Goal: Task Accomplishment & Management: Complete application form

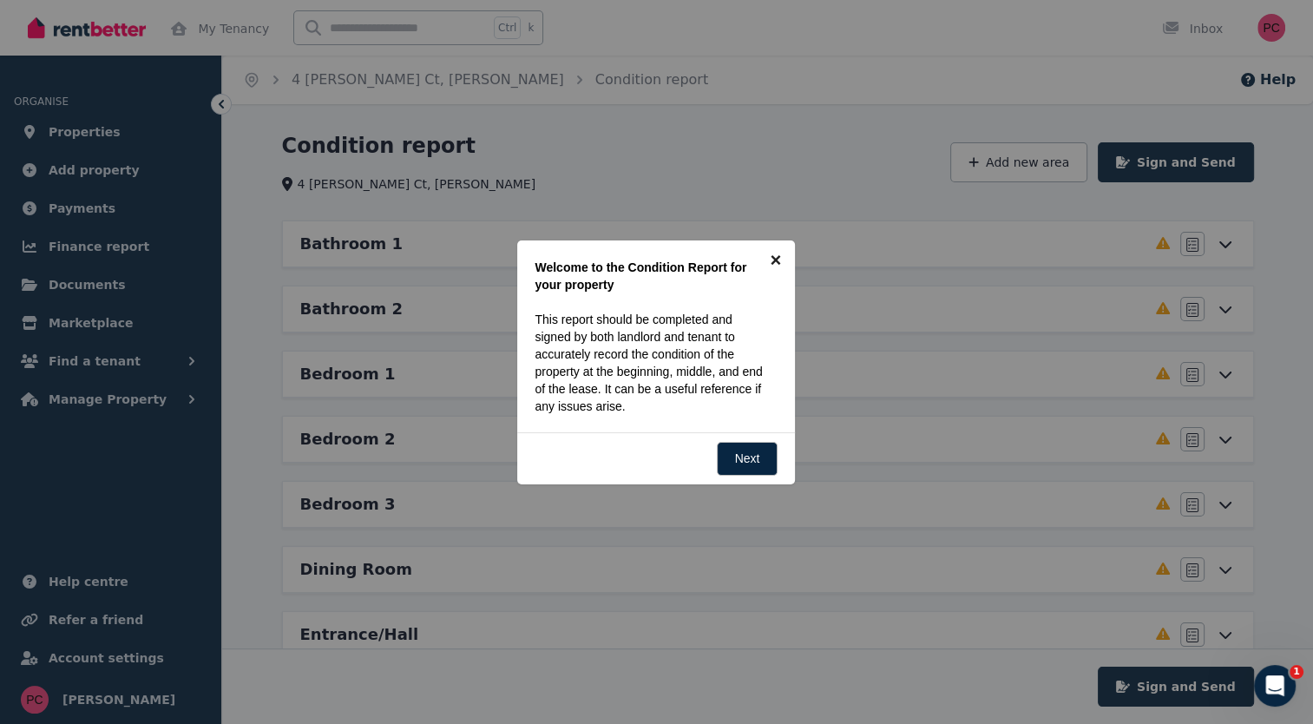
click at [777, 254] on link "×" at bounding box center [775, 259] width 39 height 39
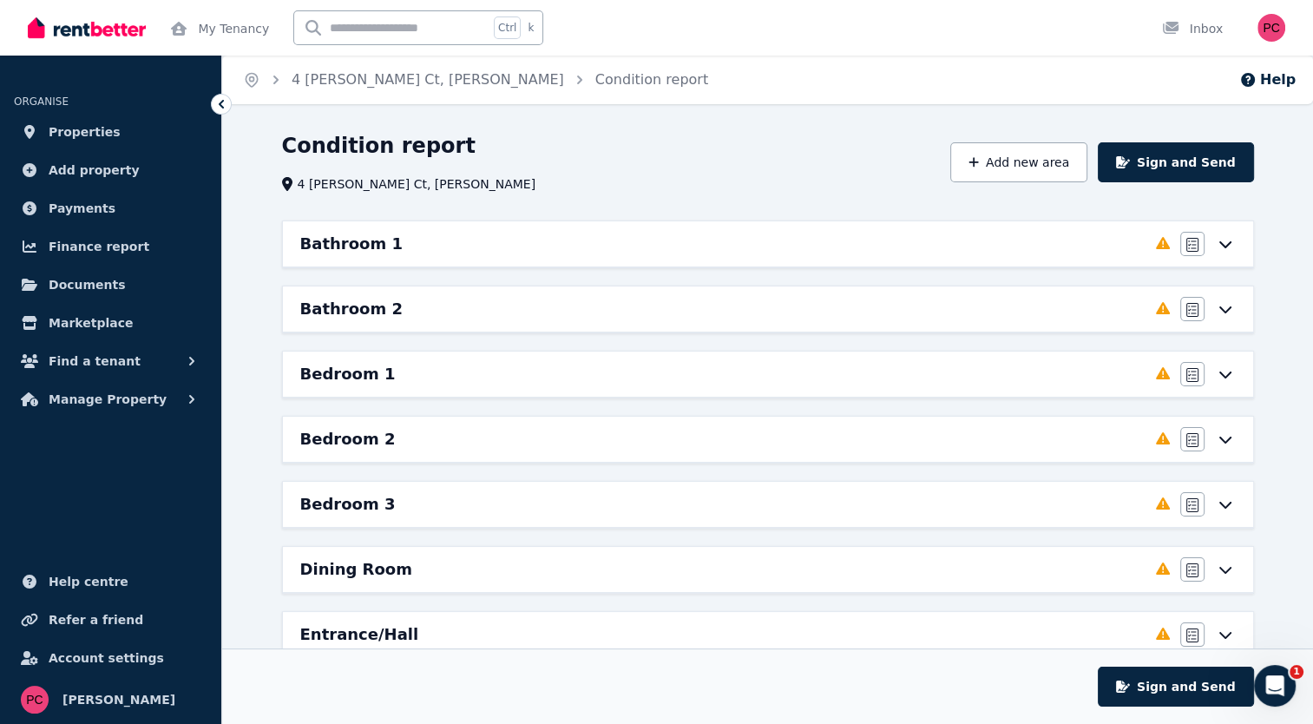
click at [1221, 239] on icon at bounding box center [1225, 244] width 21 height 14
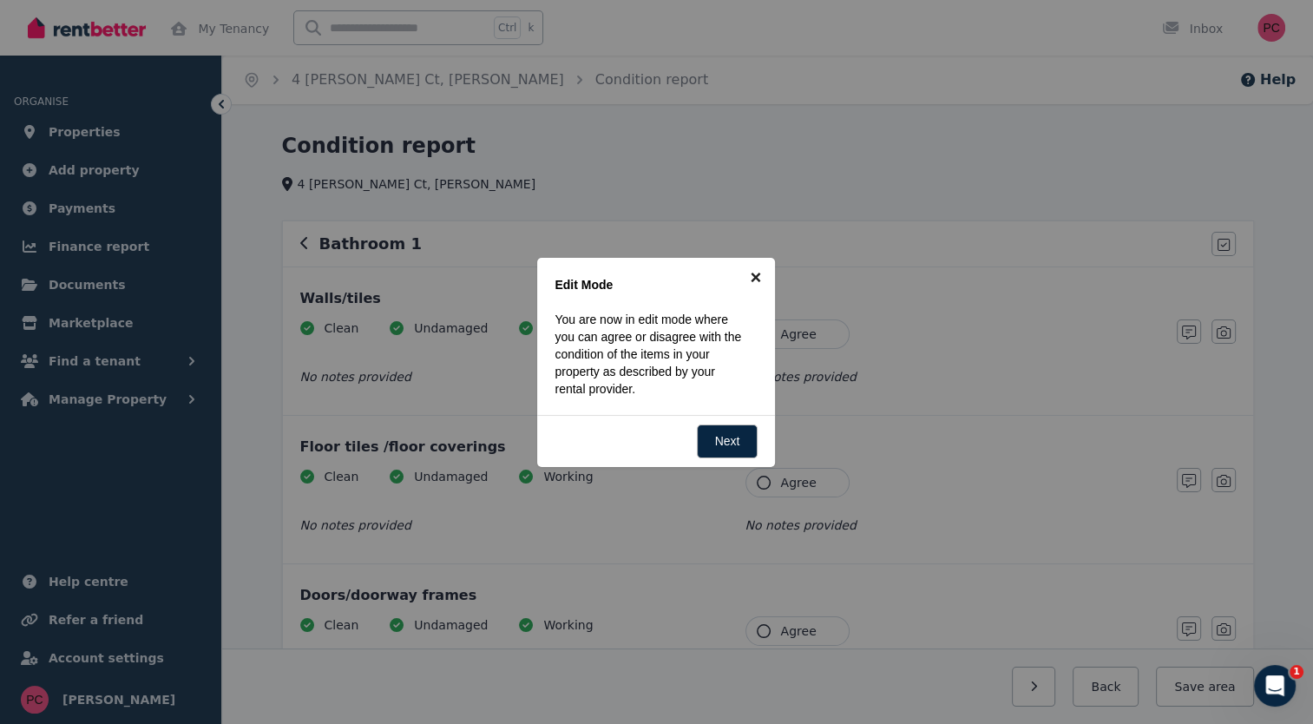
click at [755, 276] on link "×" at bounding box center [755, 277] width 39 height 39
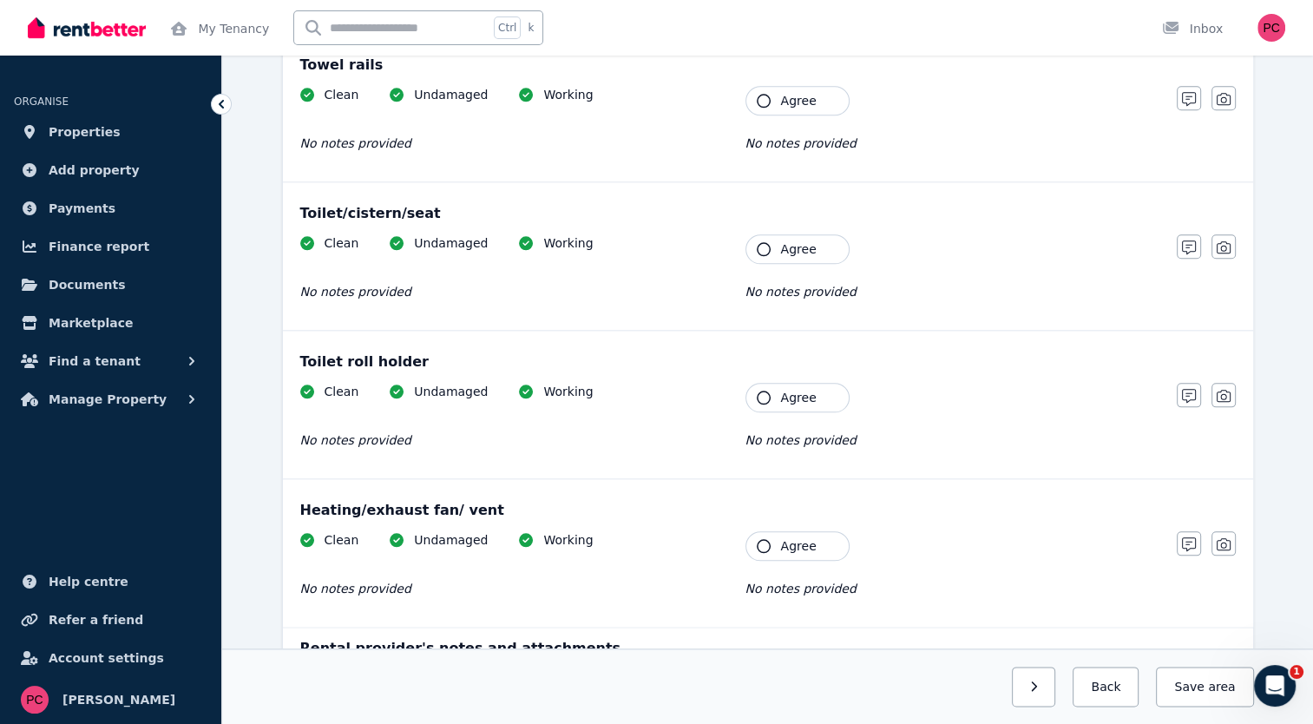
scroll to position [2147, 0]
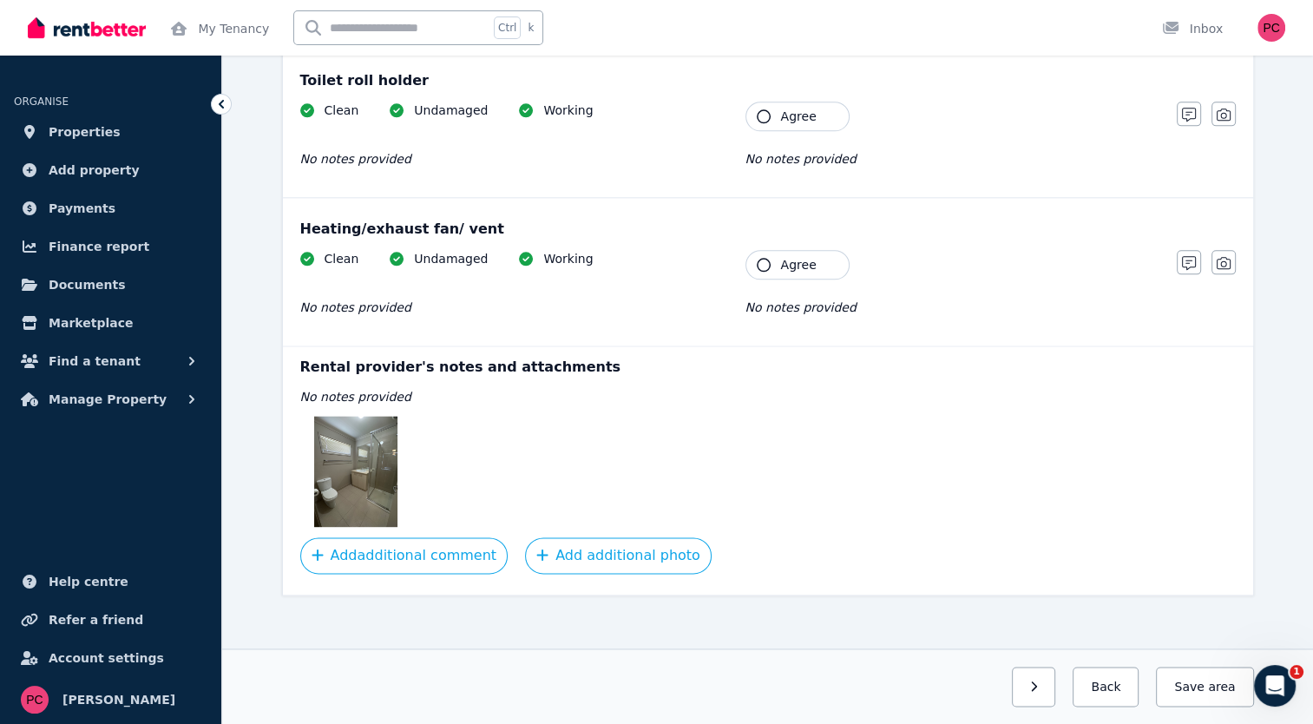
click at [354, 450] on img at bounding box center [355, 471] width 83 height 111
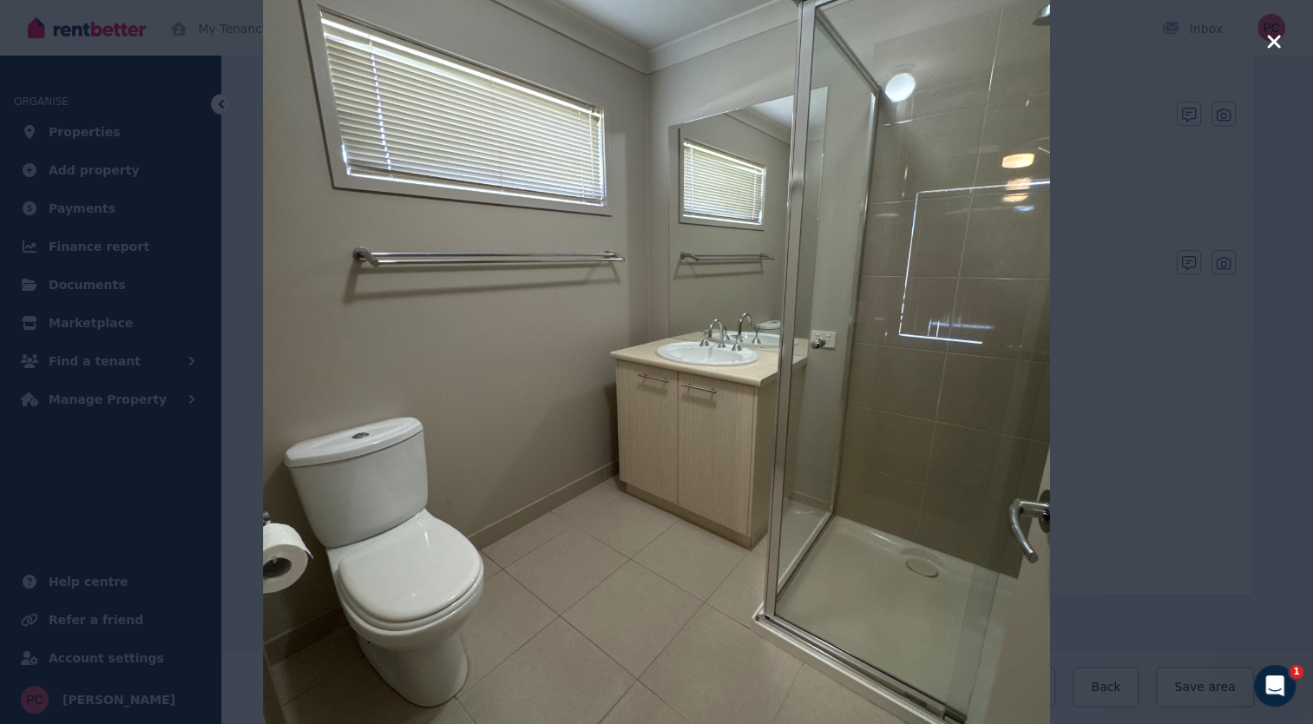
click at [1273, 35] on icon "button" at bounding box center [1274, 41] width 16 height 21
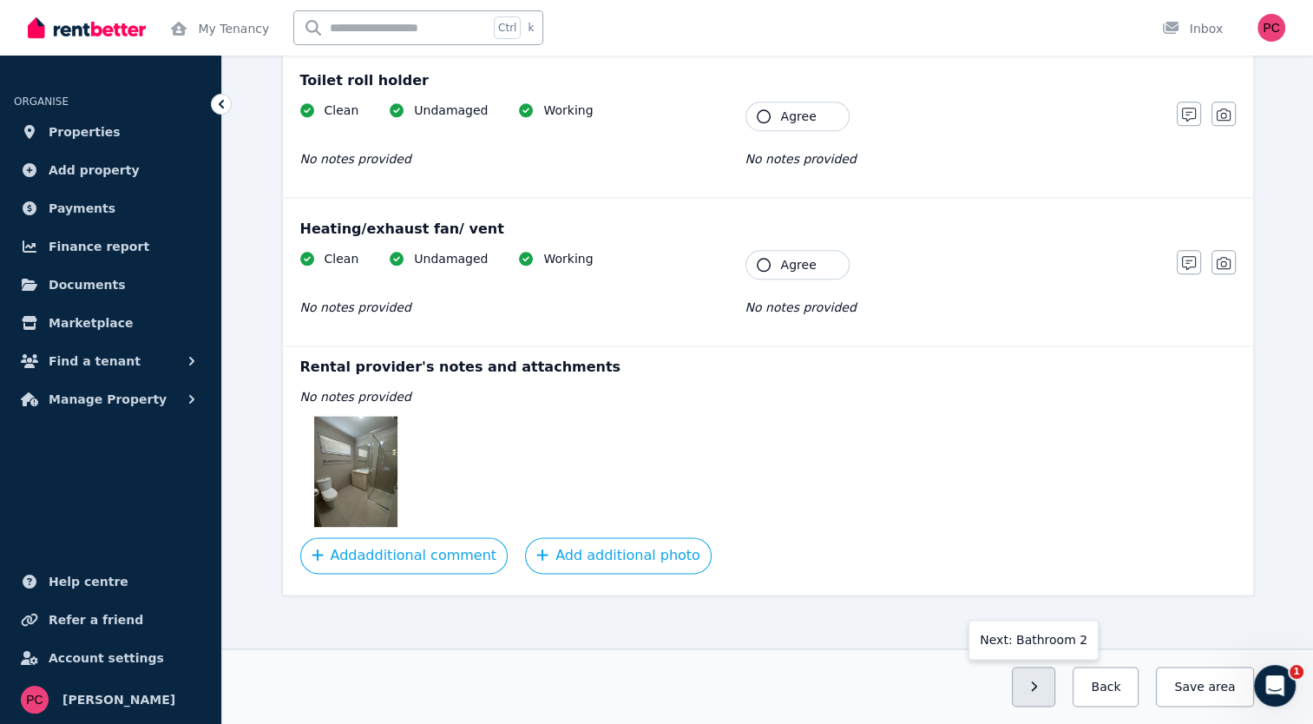
click at [1037, 687] on icon "button" at bounding box center [1034, 686] width 6 height 10
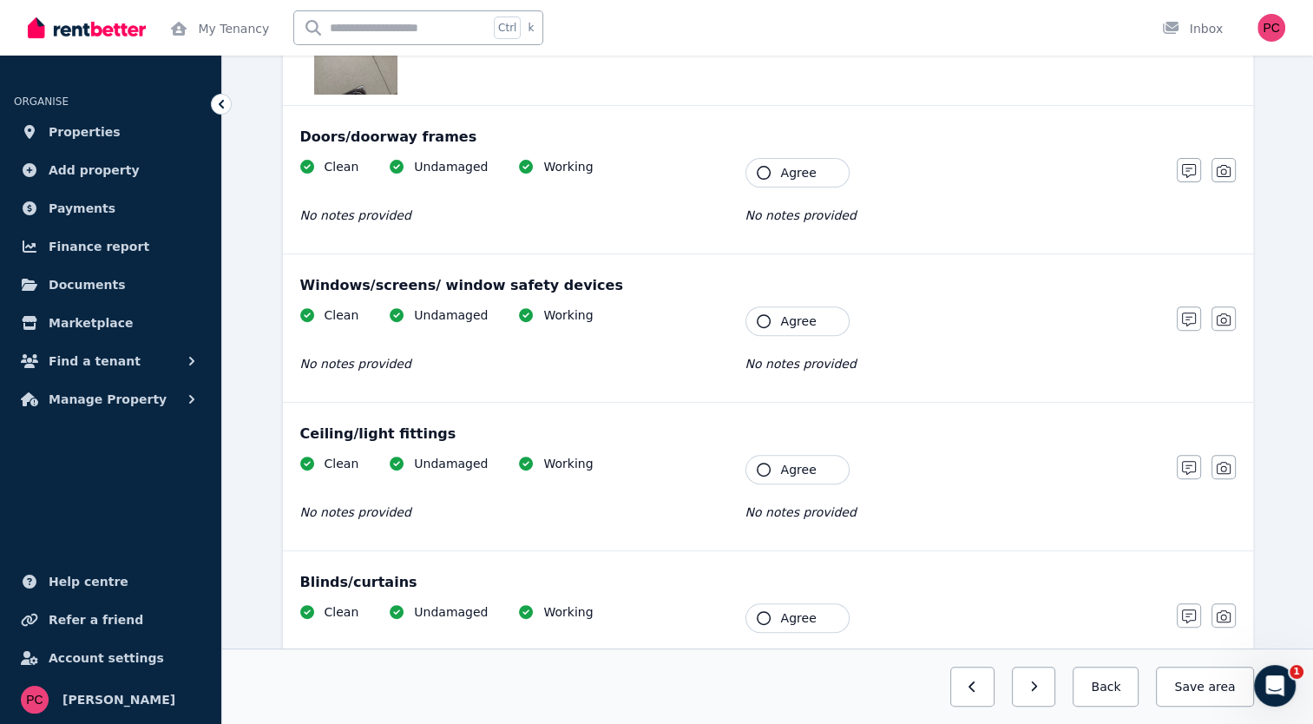
scroll to position [596, 0]
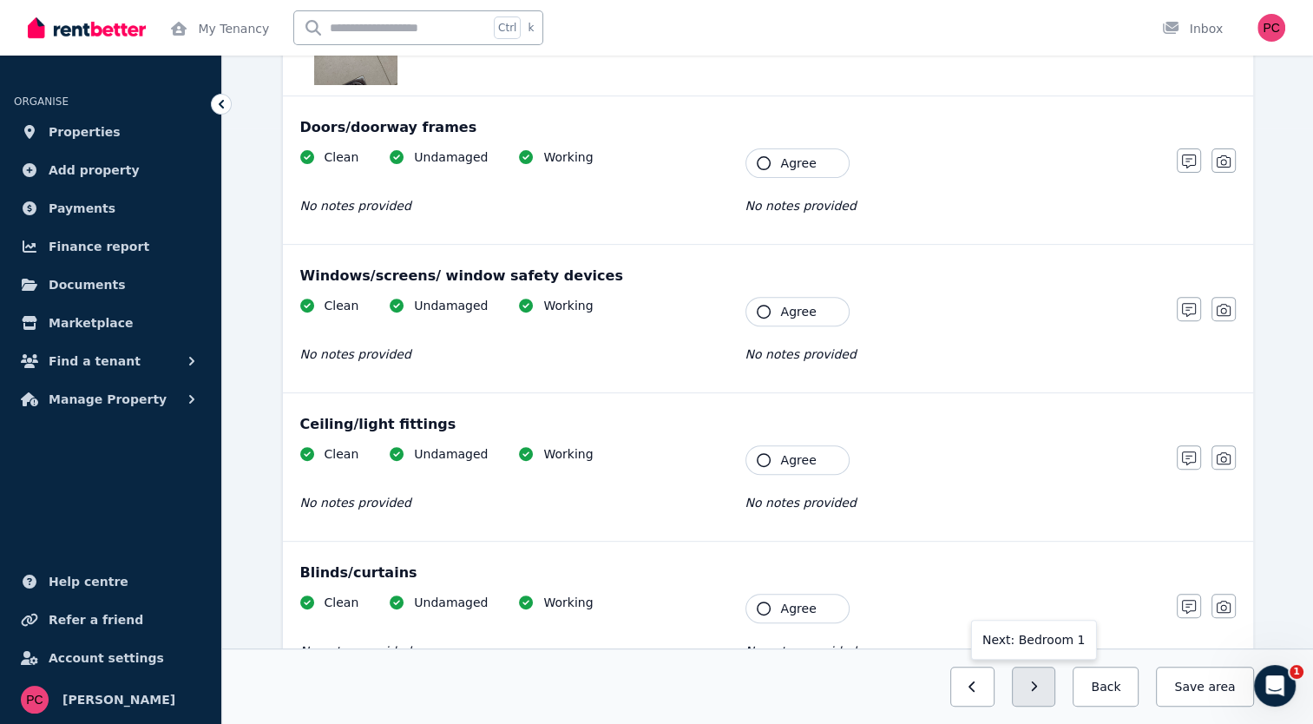
click at [1038, 694] on button "button" at bounding box center [1034, 687] width 44 height 40
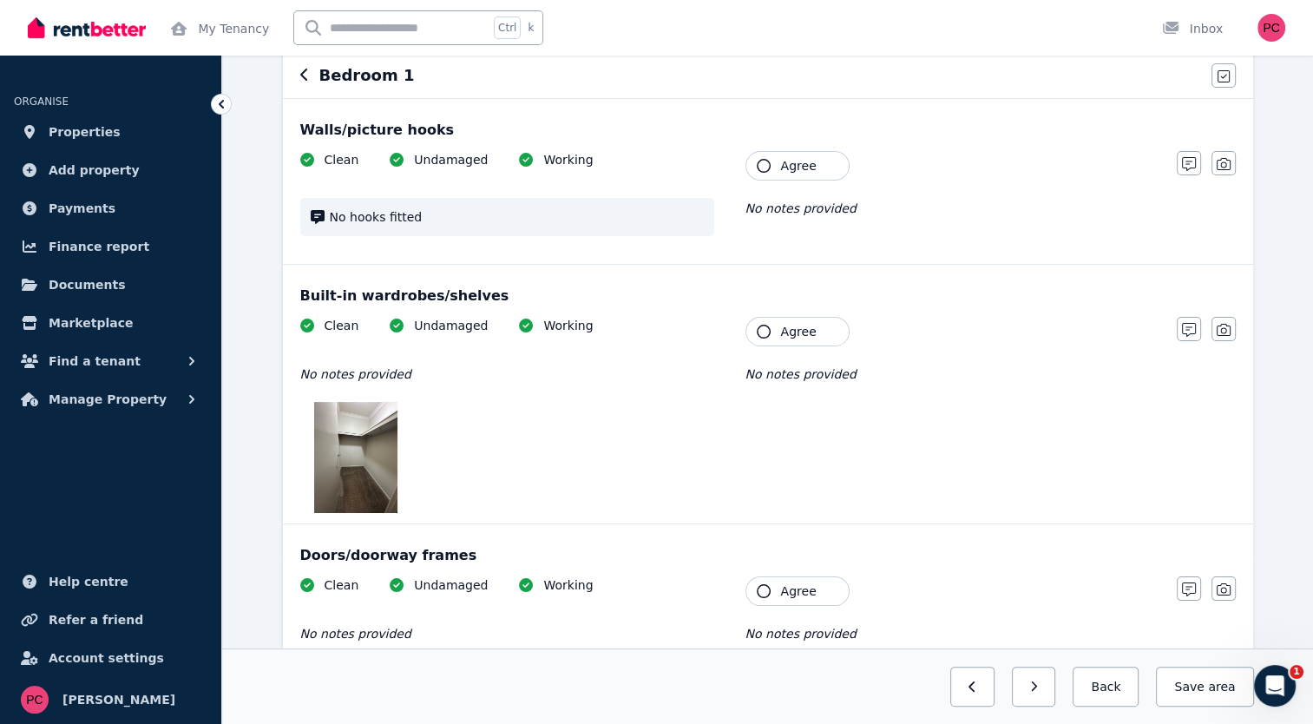
scroll to position [162, 0]
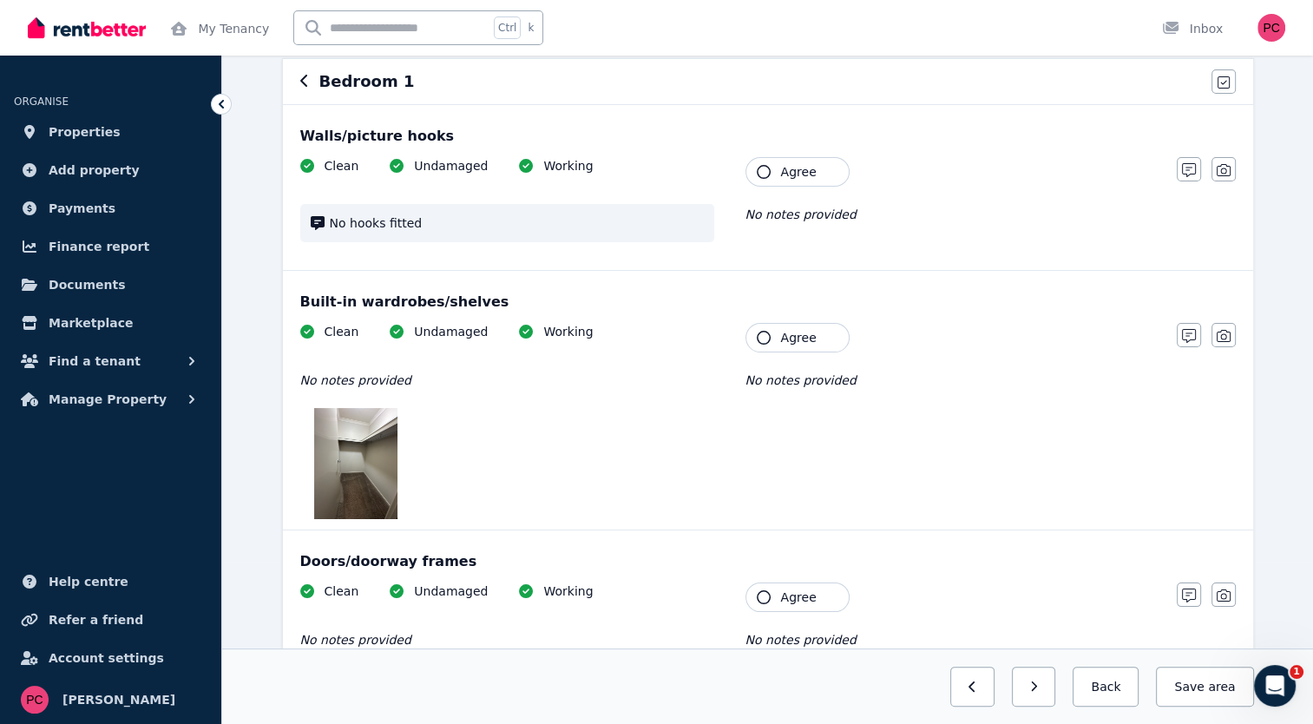
click at [361, 473] on img at bounding box center [355, 463] width 83 height 111
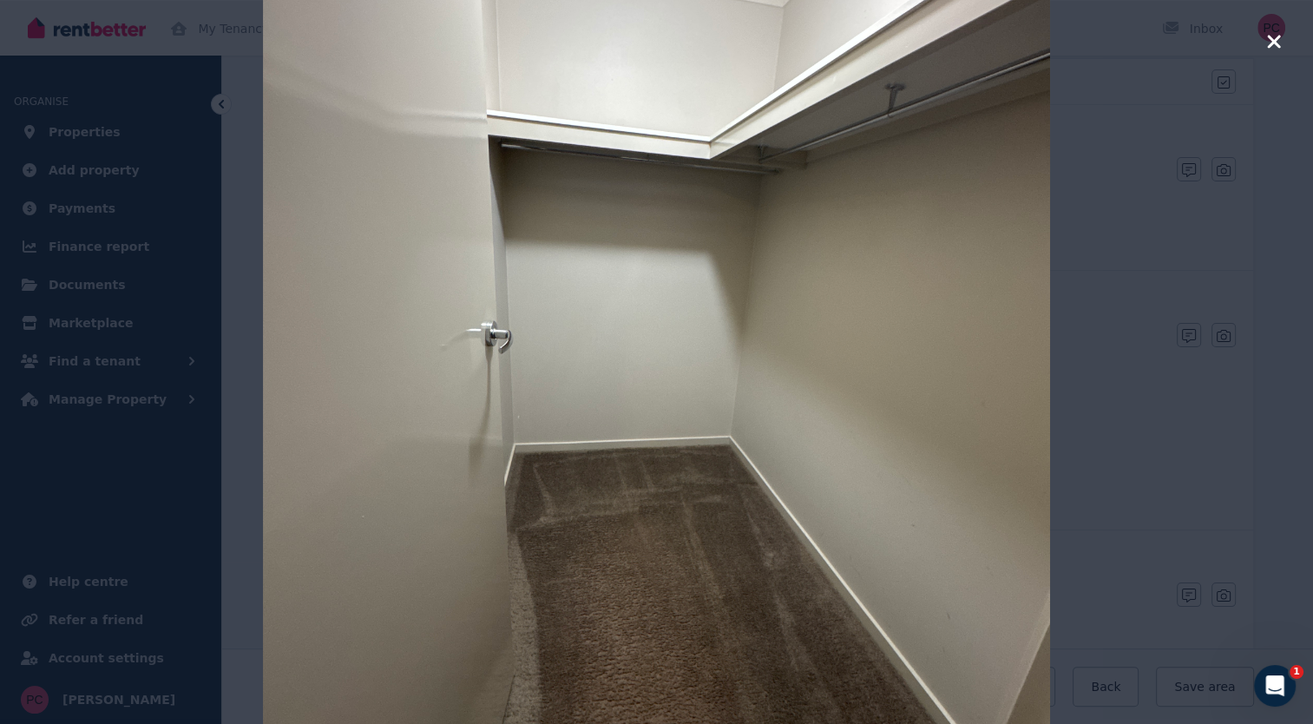
click at [1274, 42] on icon "button" at bounding box center [1273, 41] width 13 height 13
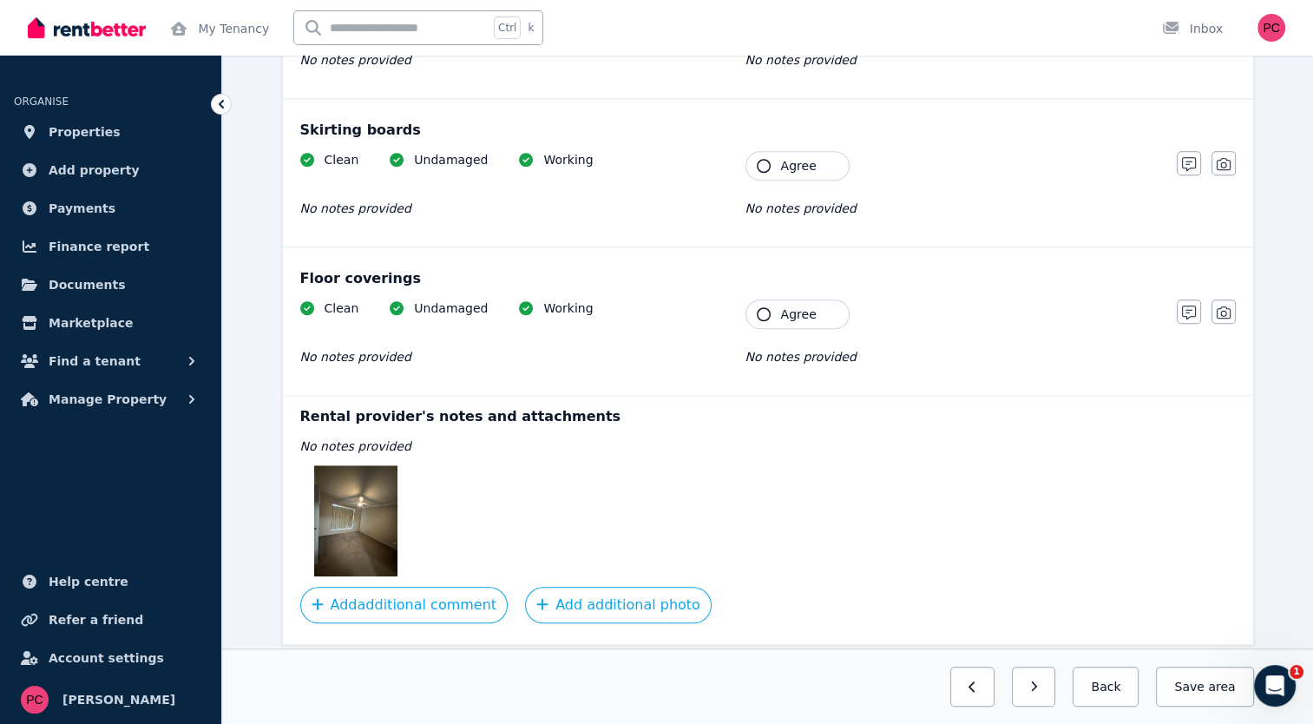
scroll to position [1368, 0]
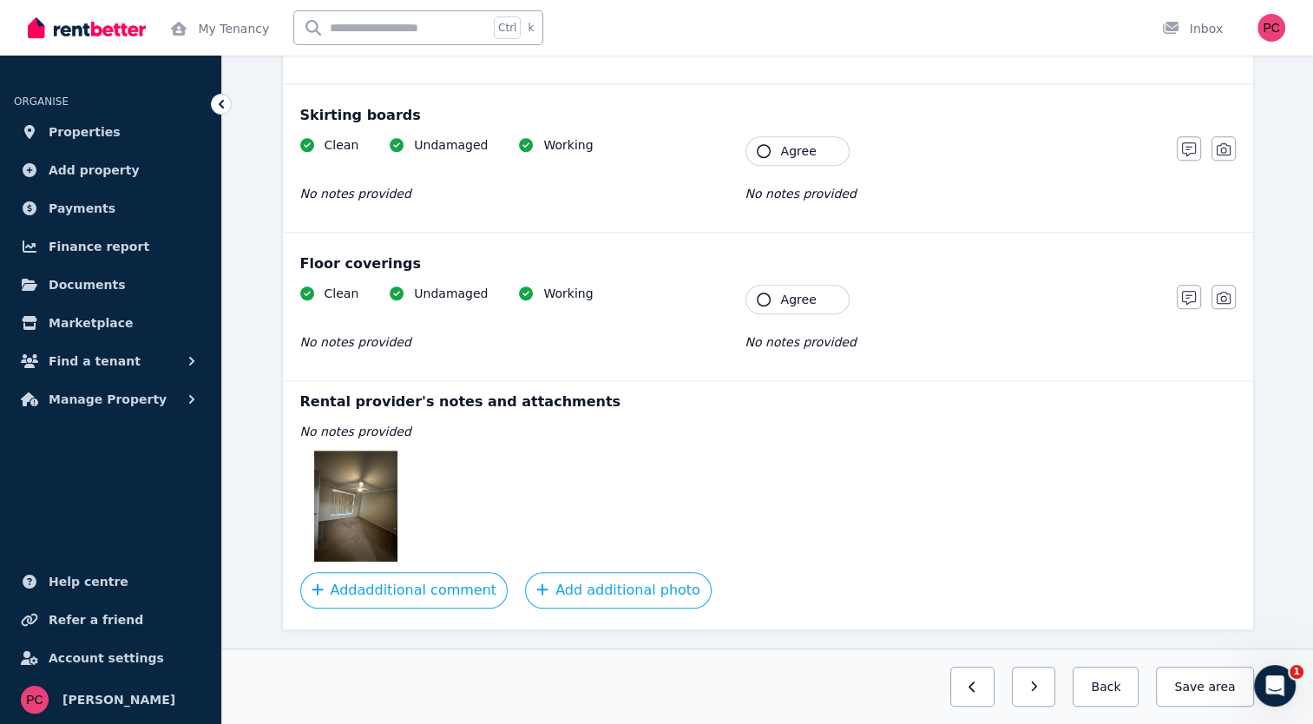
click at [361, 488] on img at bounding box center [355, 505] width 83 height 111
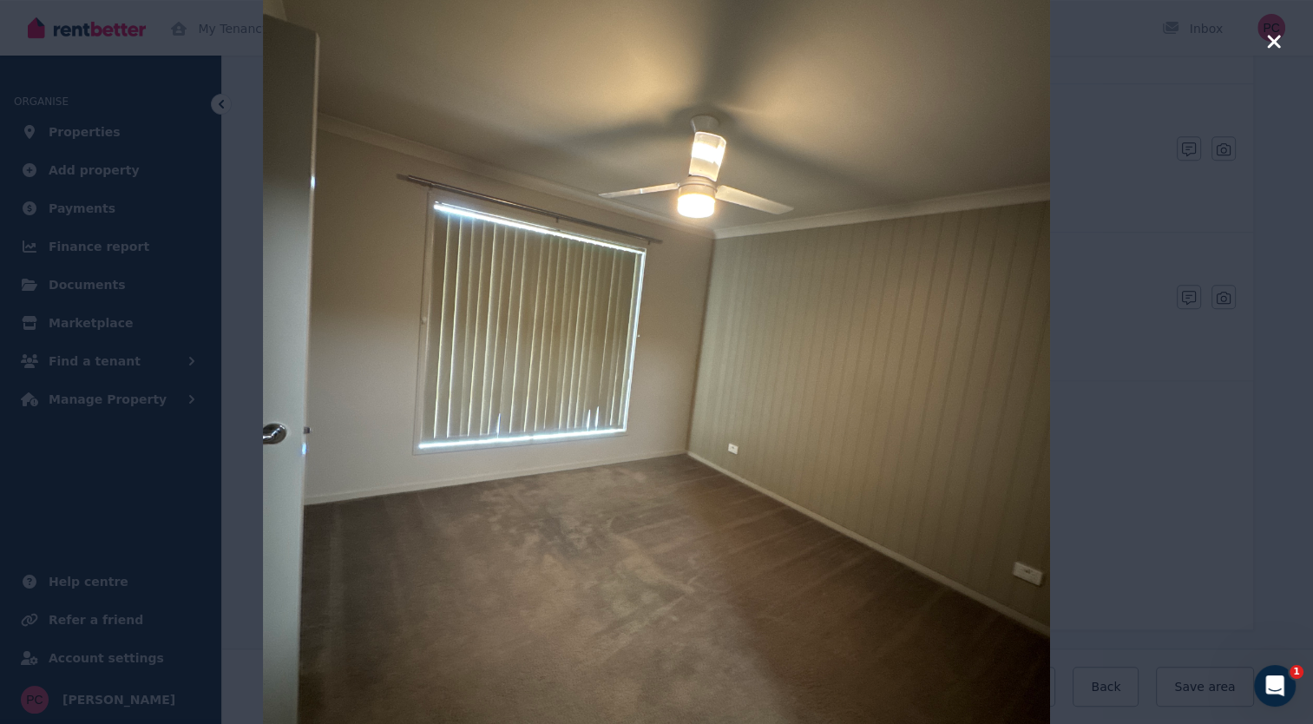
click at [1283, 39] on div at bounding box center [656, 362] width 1313 height 724
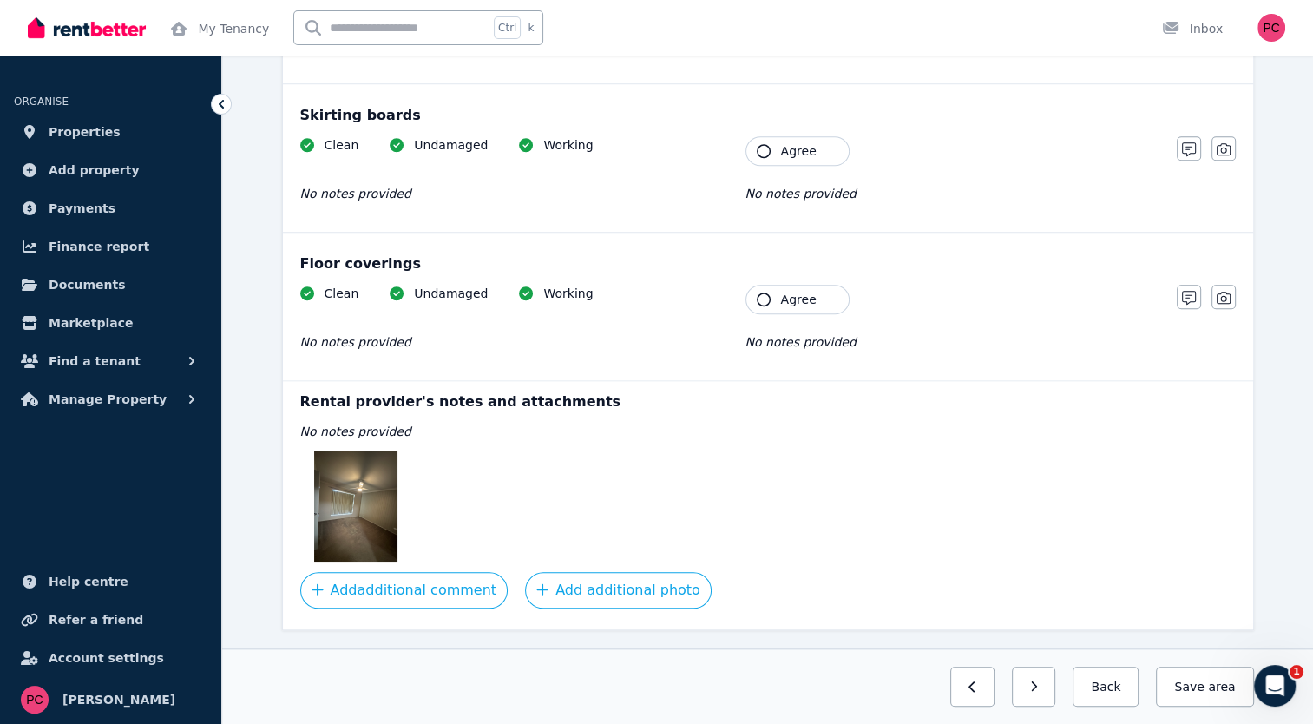
drag, startPoint x: 1299, startPoint y: 418, endPoint x: 1290, endPoint y: 422, distance: 9.3
click at [1042, 687] on button "button" at bounding box center [1034, 687] width 44 height 40
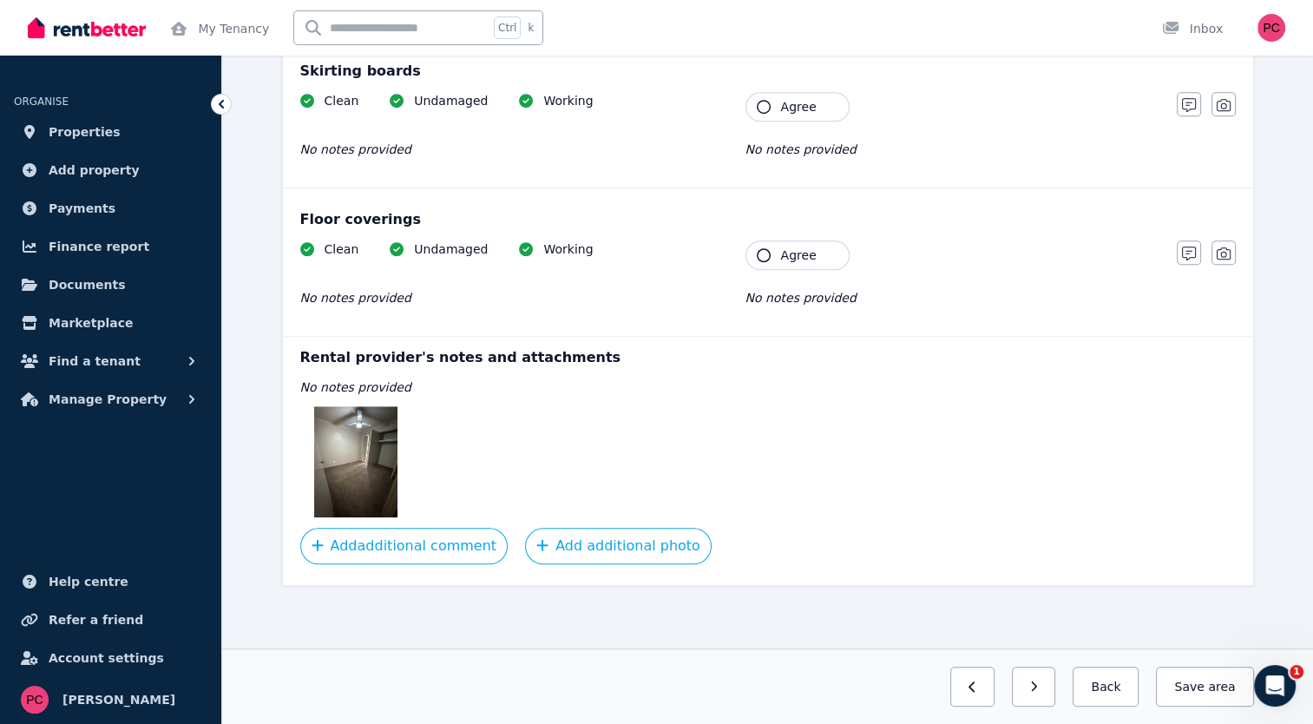
scroll to position [1222, 0]
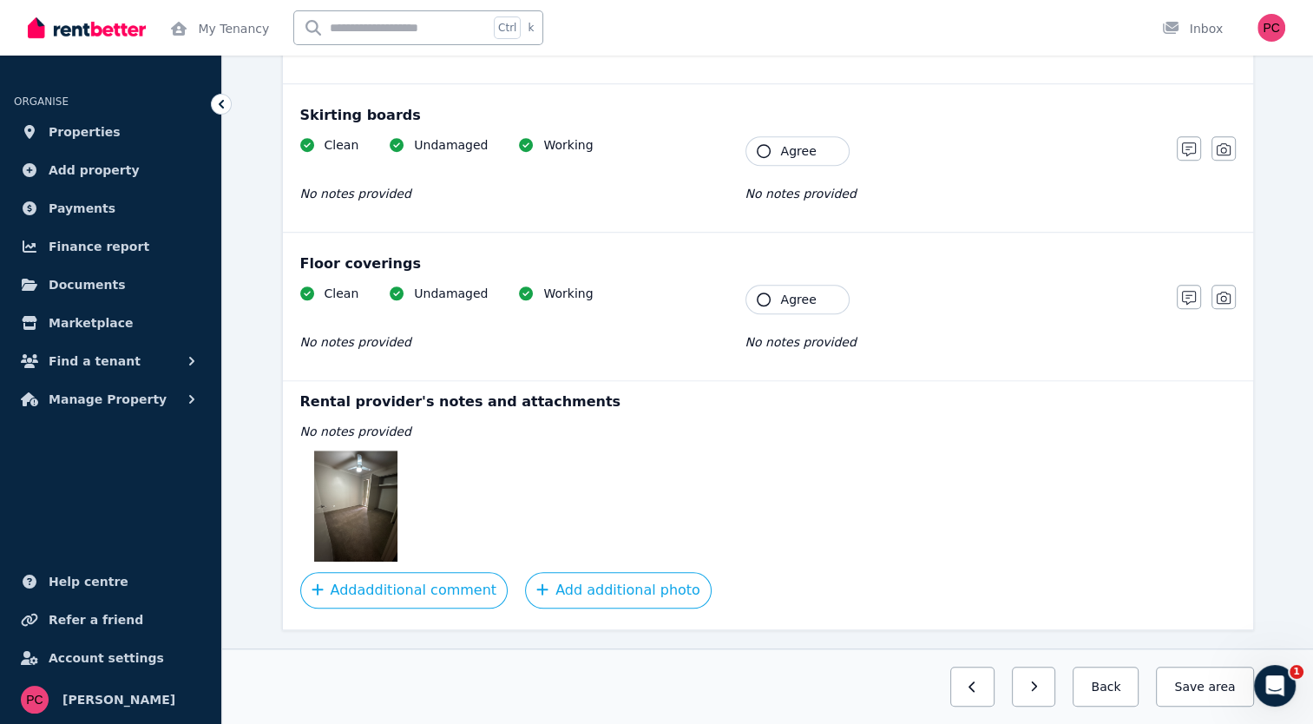
click at [341, 484] on img at bounding box center [355, 505] width 83 height 111
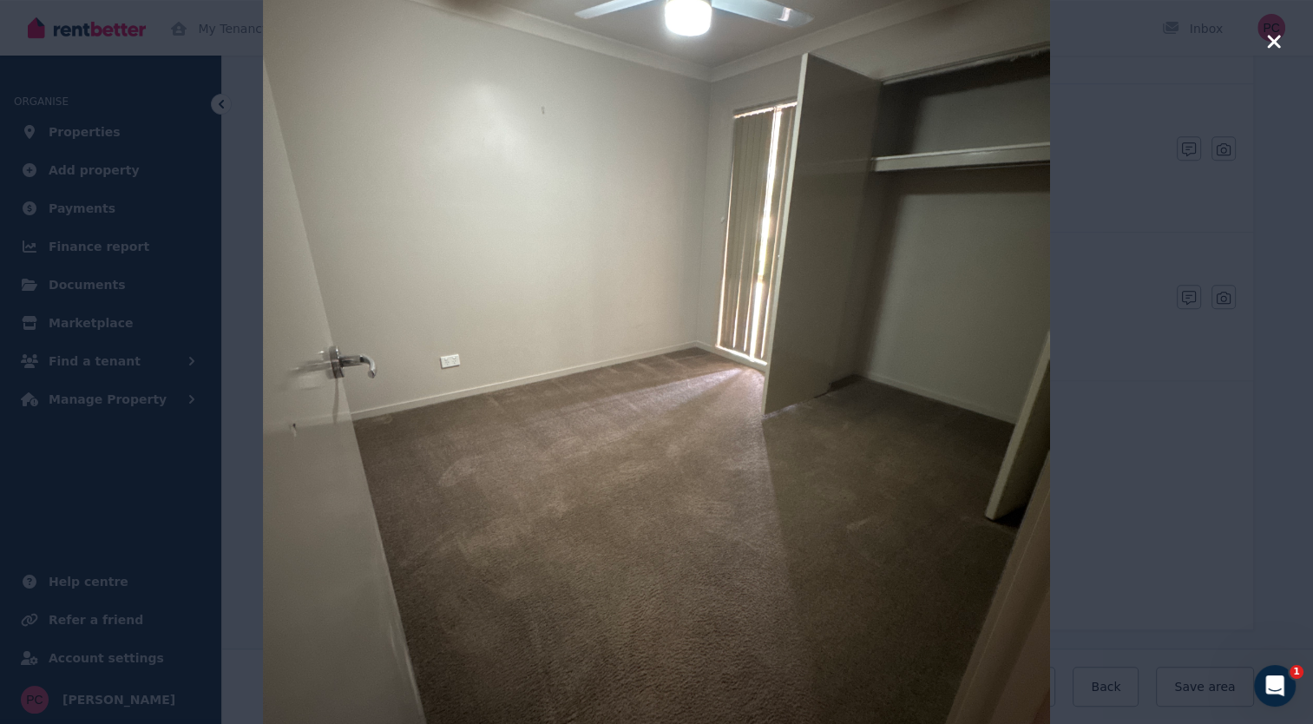
click at [1273, 47] on icon "button" at bounding box center [1274, 41] width 16 height 21
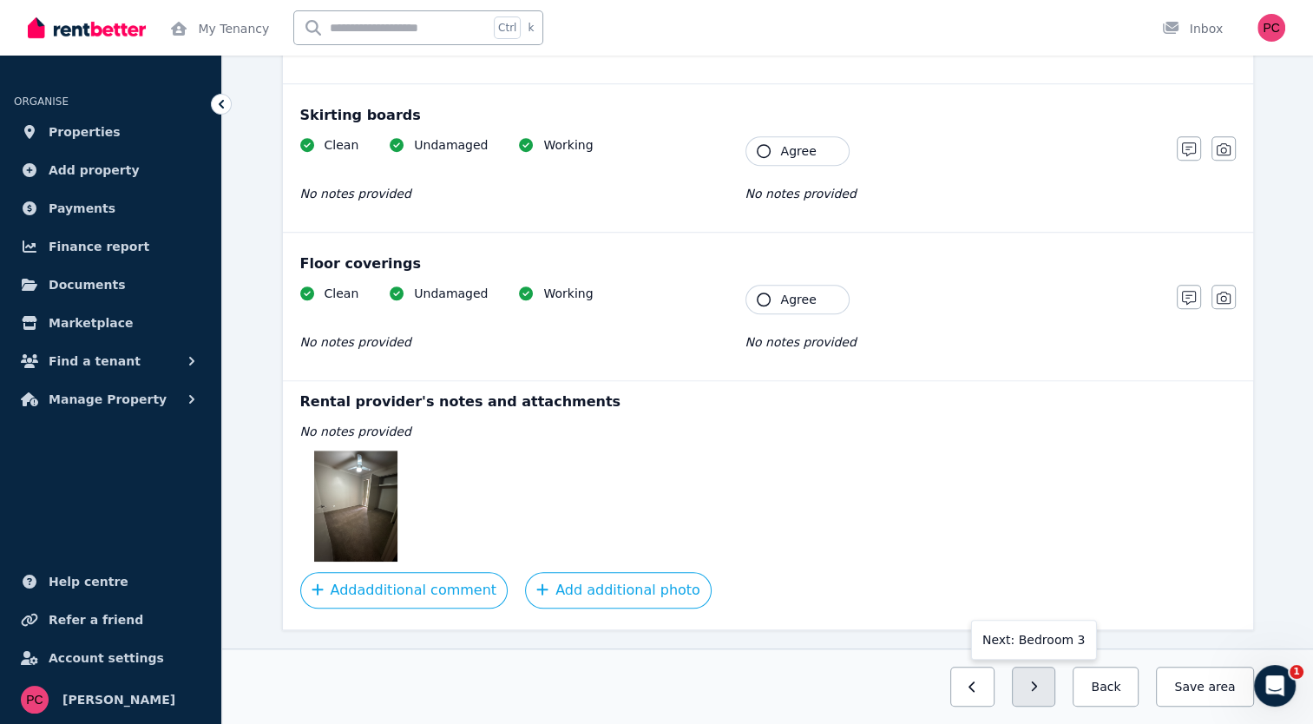
click at [1056, 683] on button "button" at bounding box center [1034, 687] width 44 height 40
click at [351, 502] on img at bounding box center [355, 505] width 83 height 111
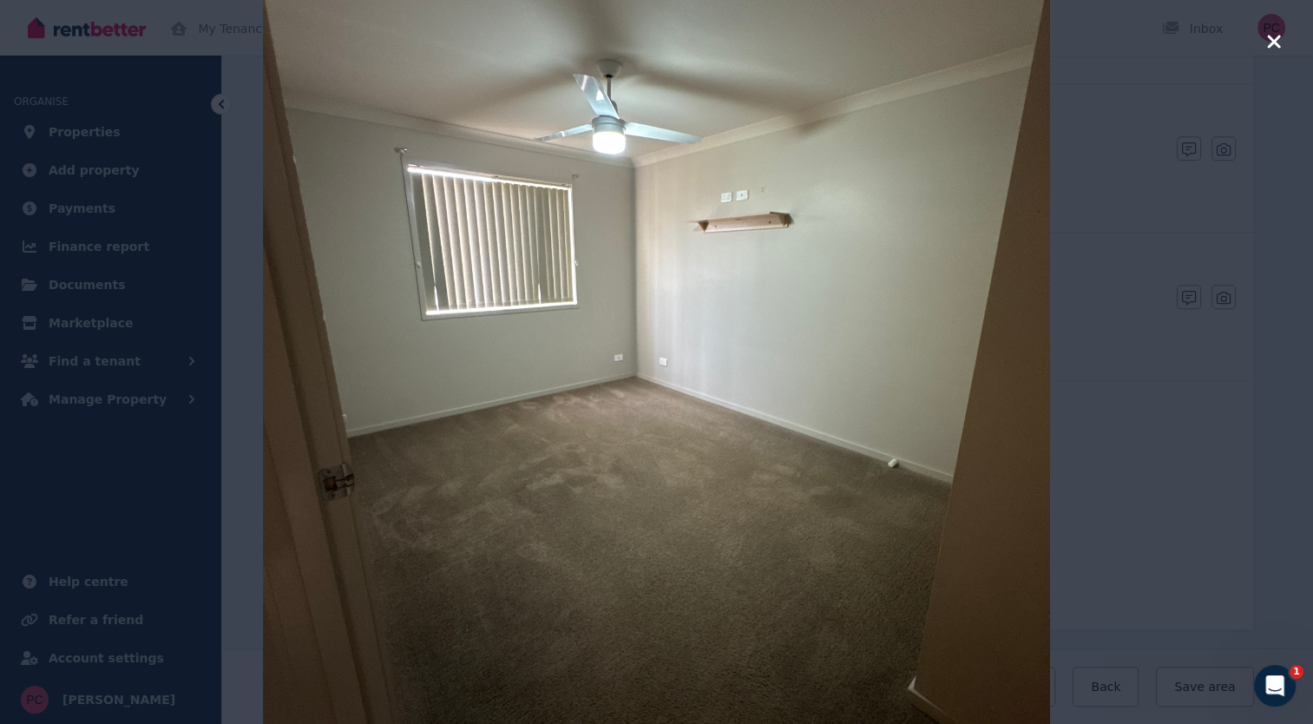
click at [732, 207] on img at bounding box center [657, 362] width 788 height 1050
click at [1272, 43] on icon "button" at bounding box center [1273, 41] width 13 height 13
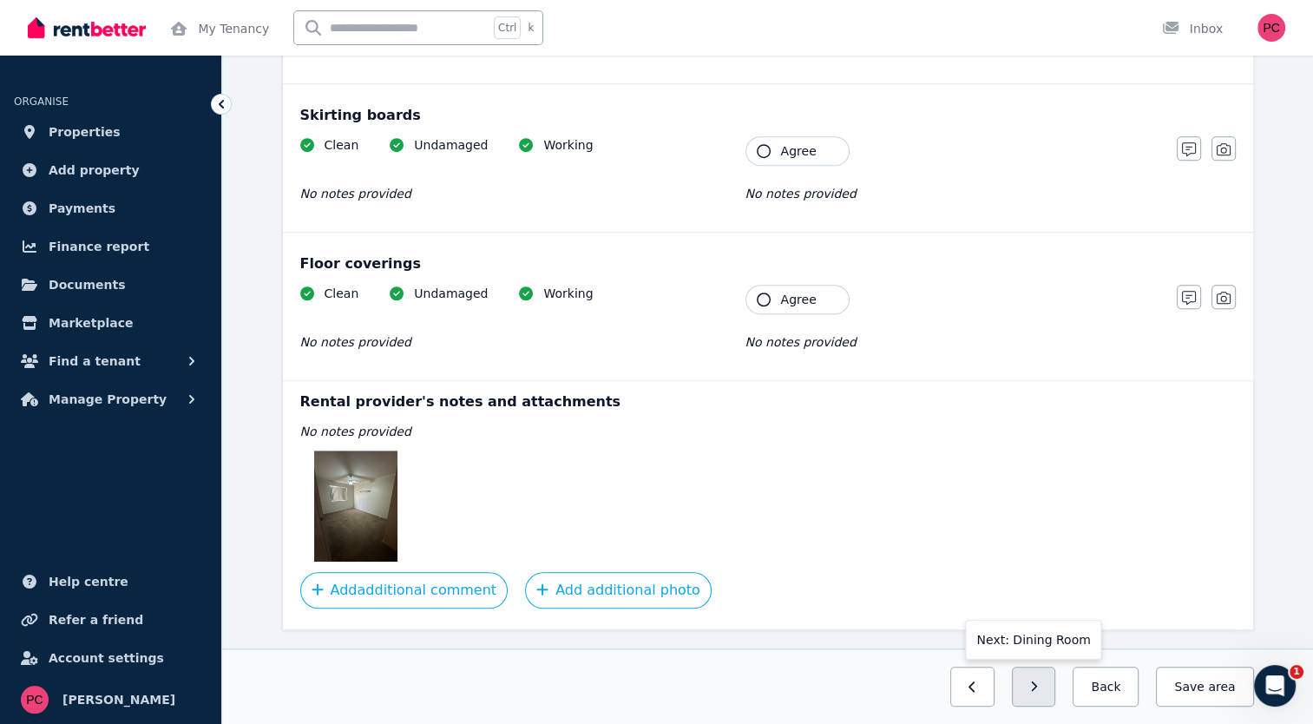
click at [1038, 690] on icon "button" at bounding box center [1034, 687] width 8 height 12
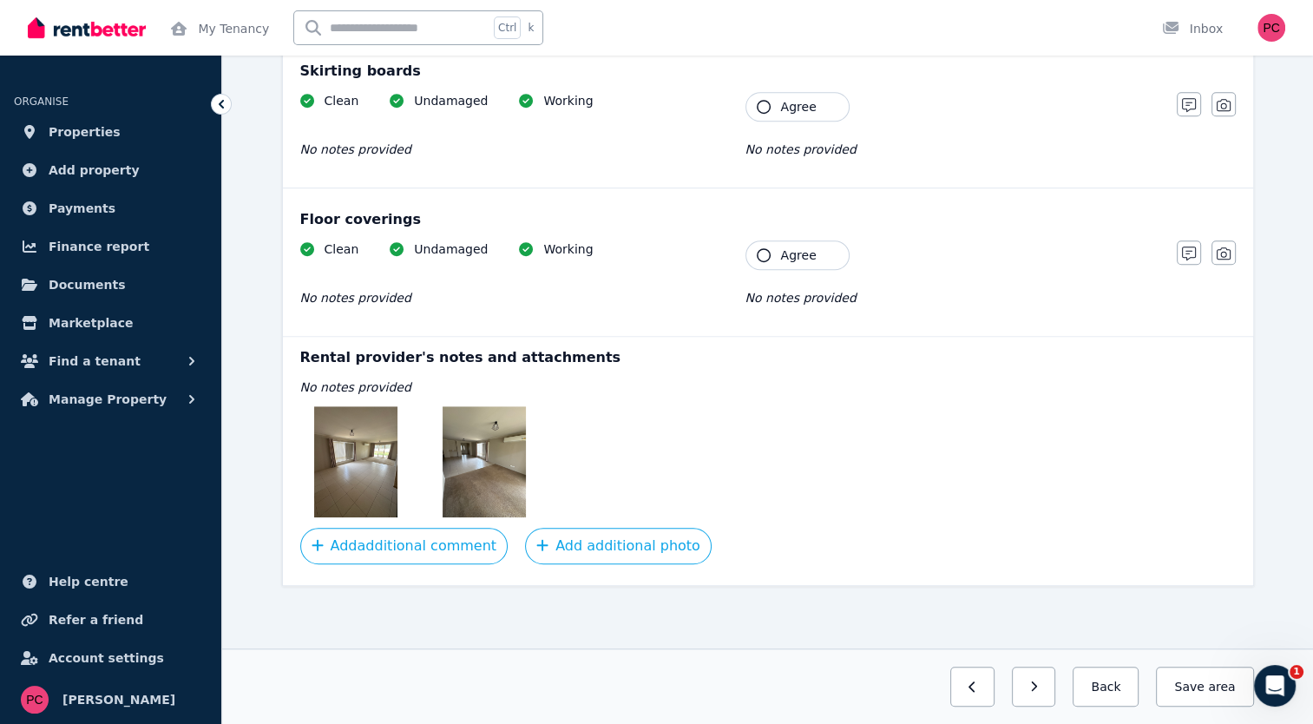
scroll to position [1075, 0]
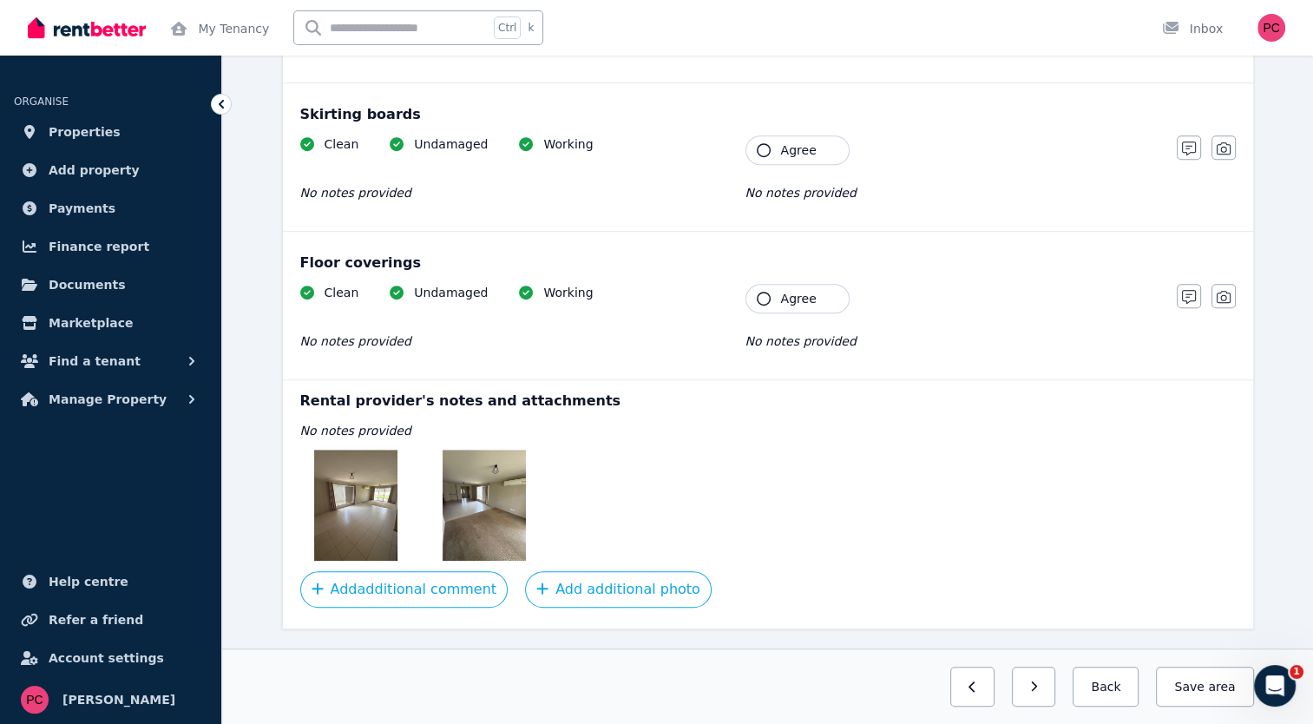
click at [350, 478] on img at bounding box center [355, 505] width 83 height 111
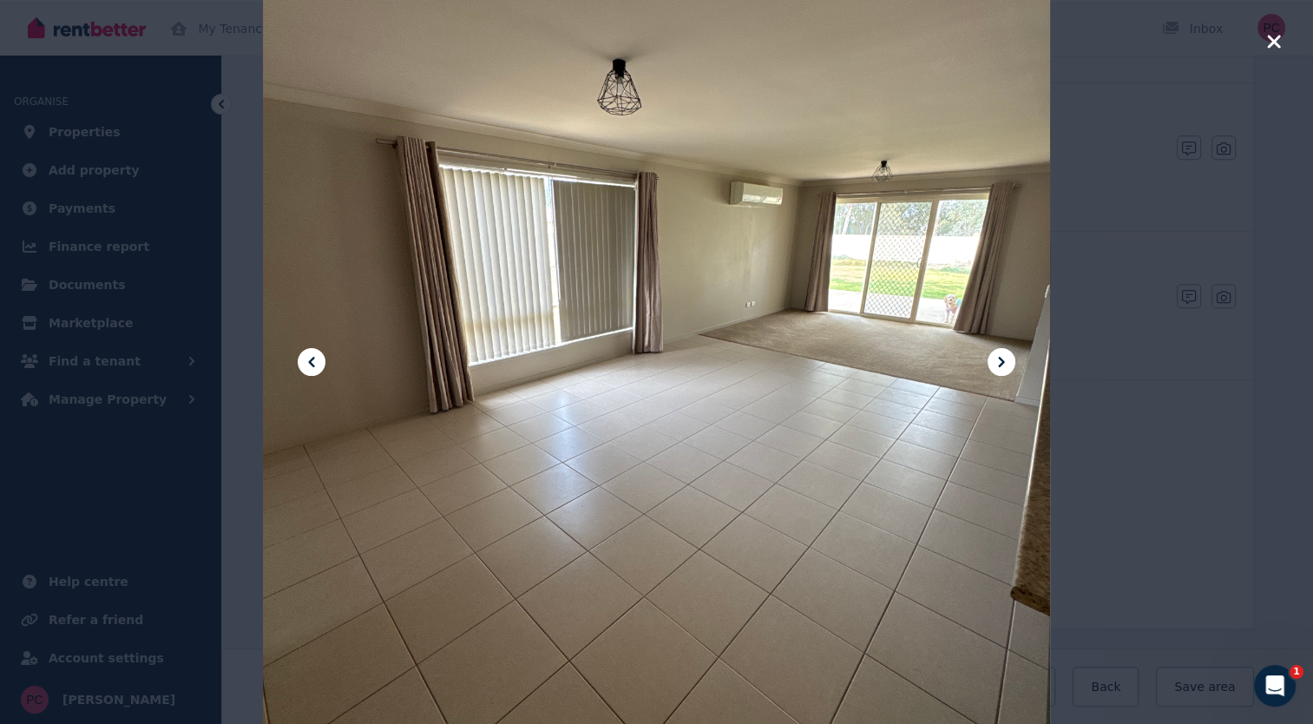
click at [1000, 369] on icon at bounding box center [1001, 362] width 21 height 21
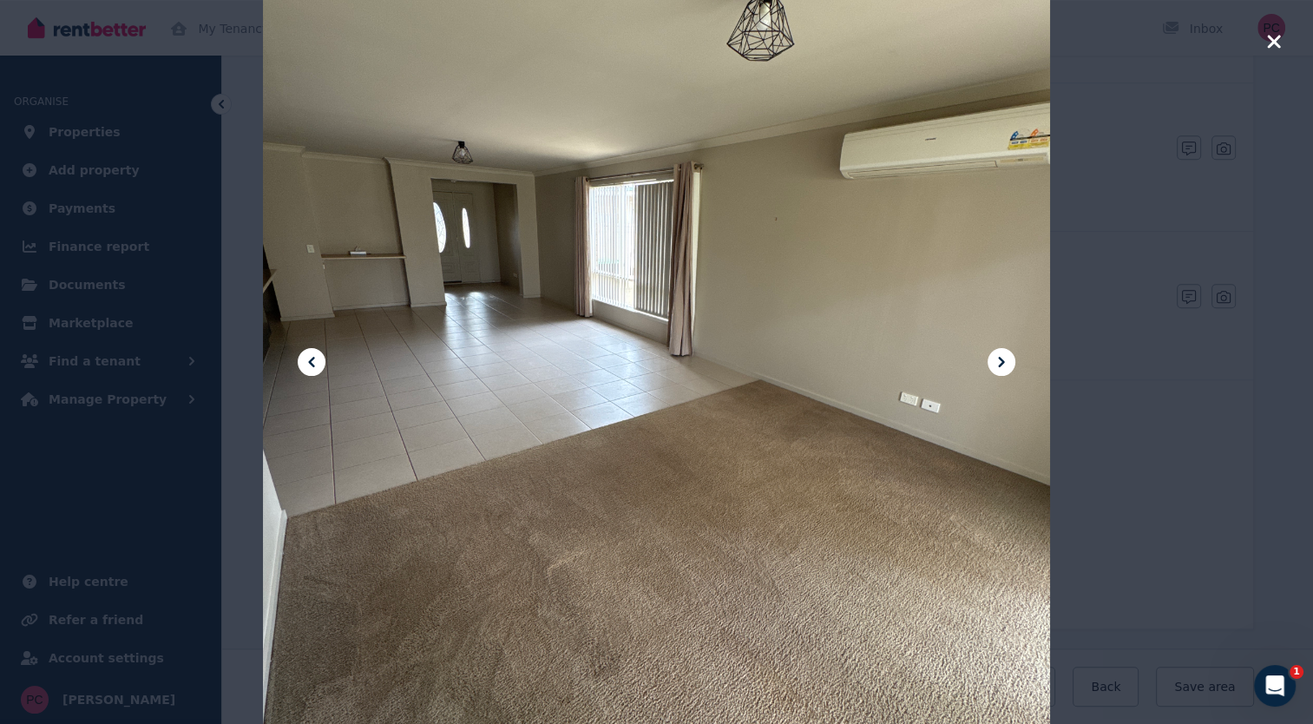
click at [1000, 369] on icon at bounding box center [1001, 362] width 21 height 21
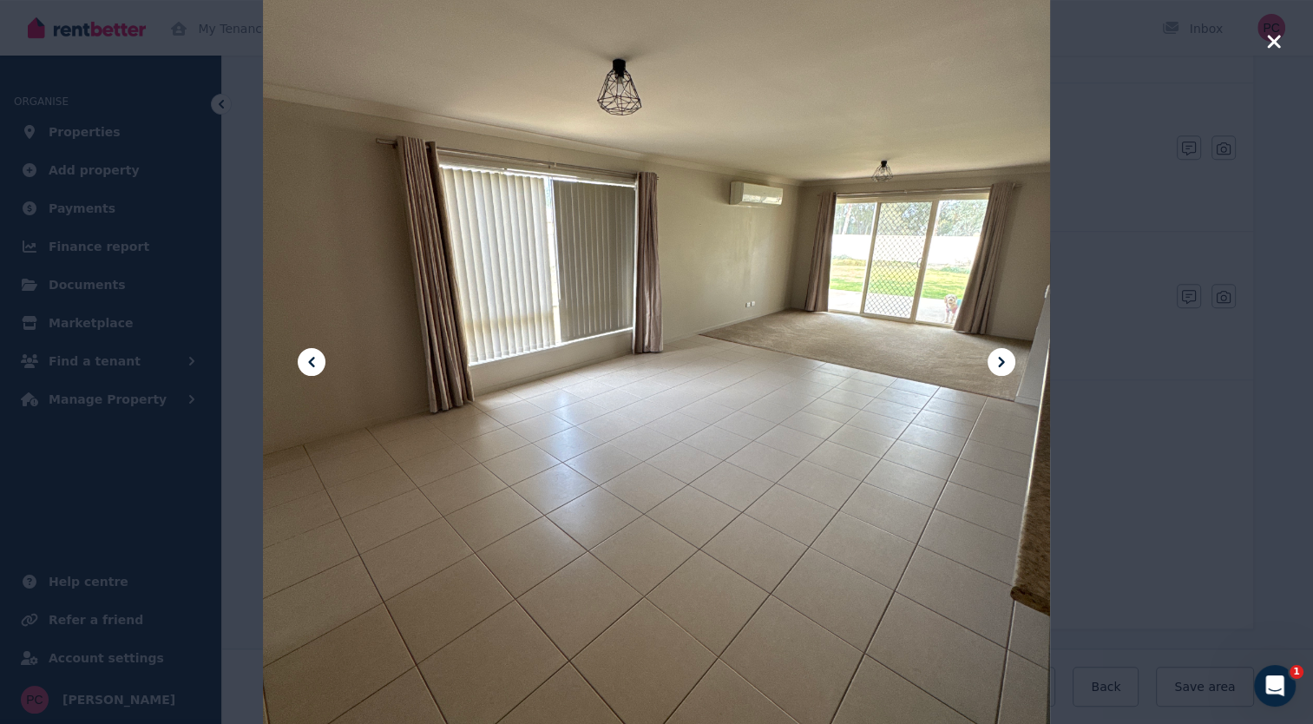
click at [1272, 40] on icon "button" at bounding box center [1273, 41] width 13 height 13
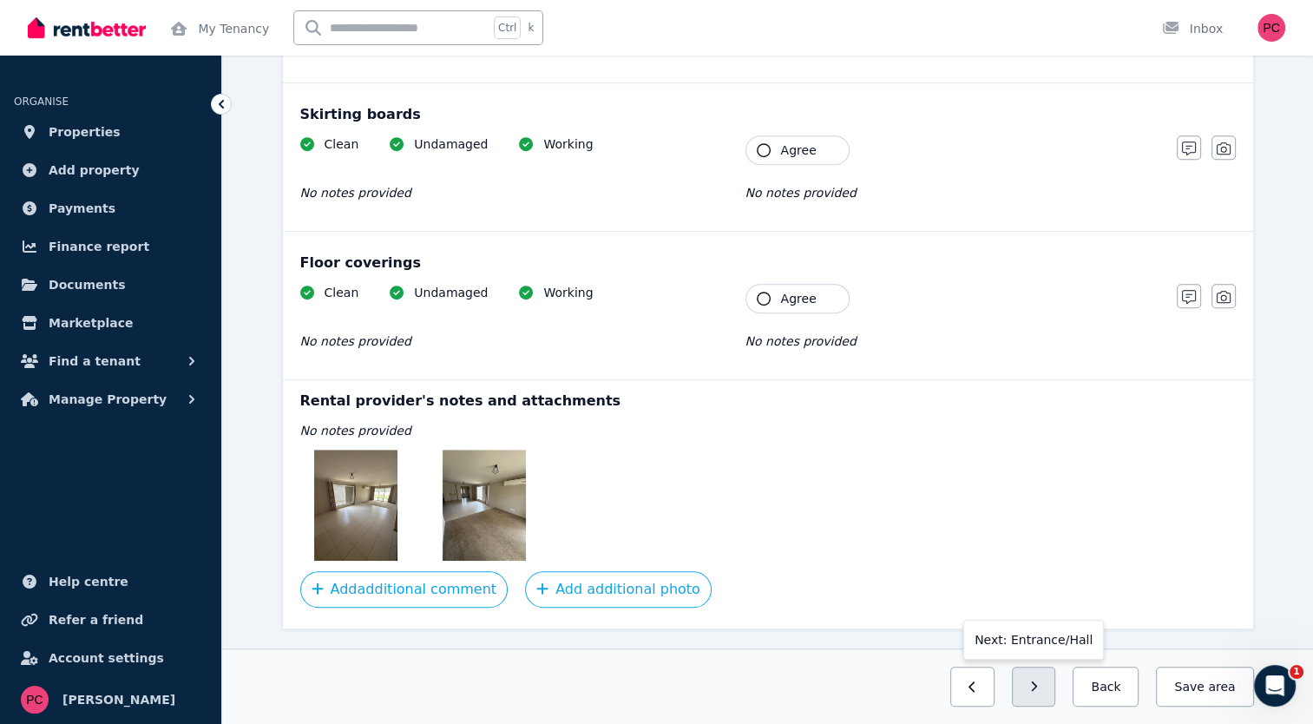
click at [1038, 690] on icon "button" at bounding box center [1034, 687] width 8 height 12
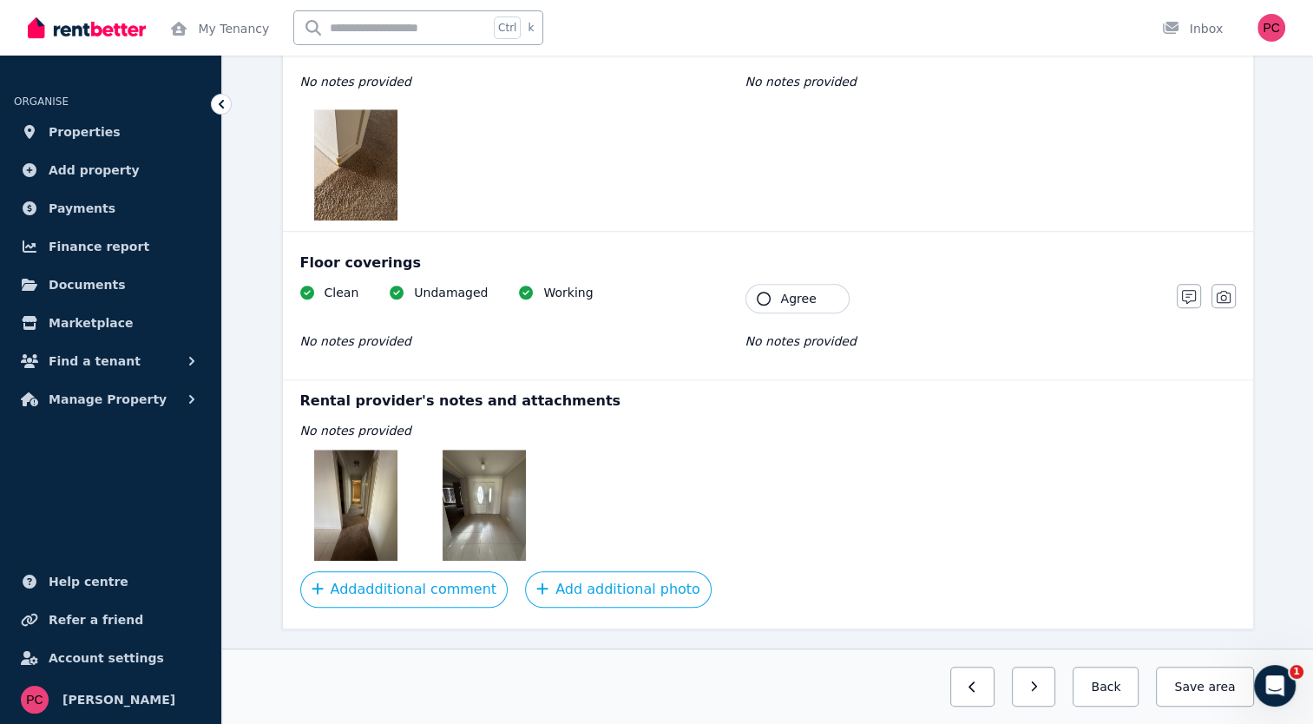
click at [358, 476] on img at bounding box center [355, 505] width 83 height 111
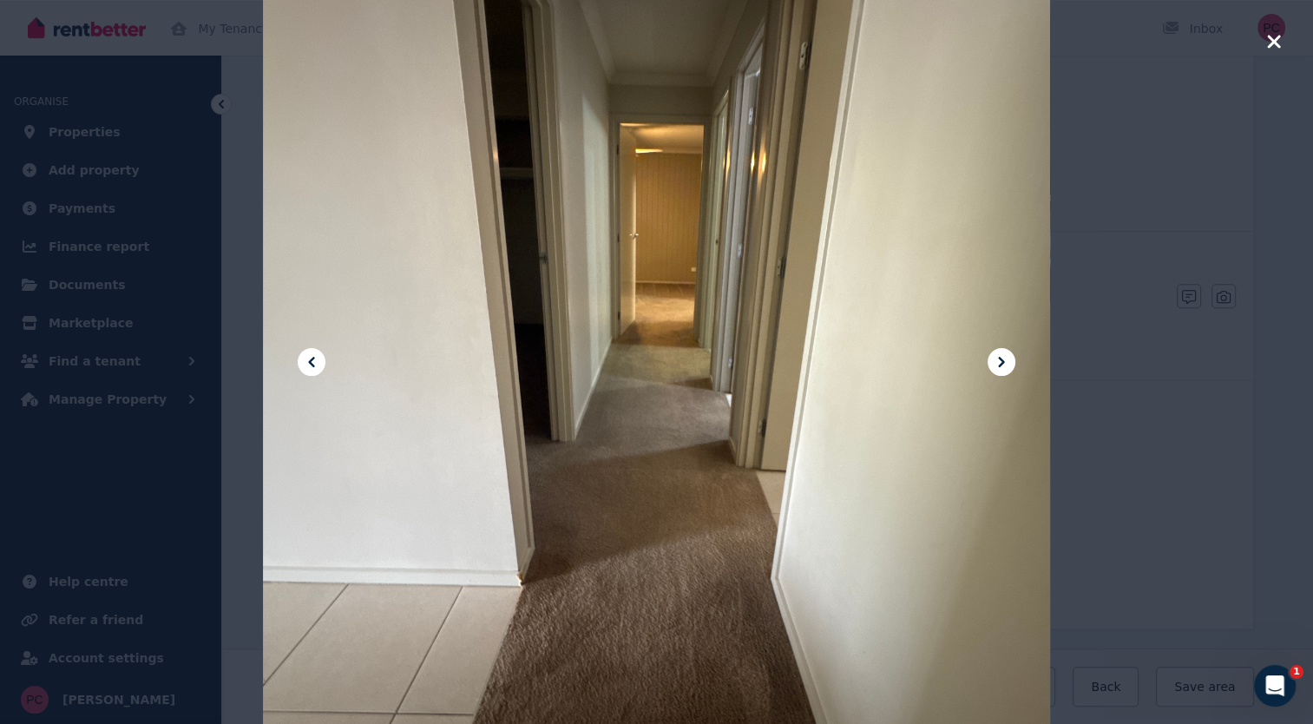
click at [1003, 356] on icon at bounding box center [1001, 362] width 21 height 21
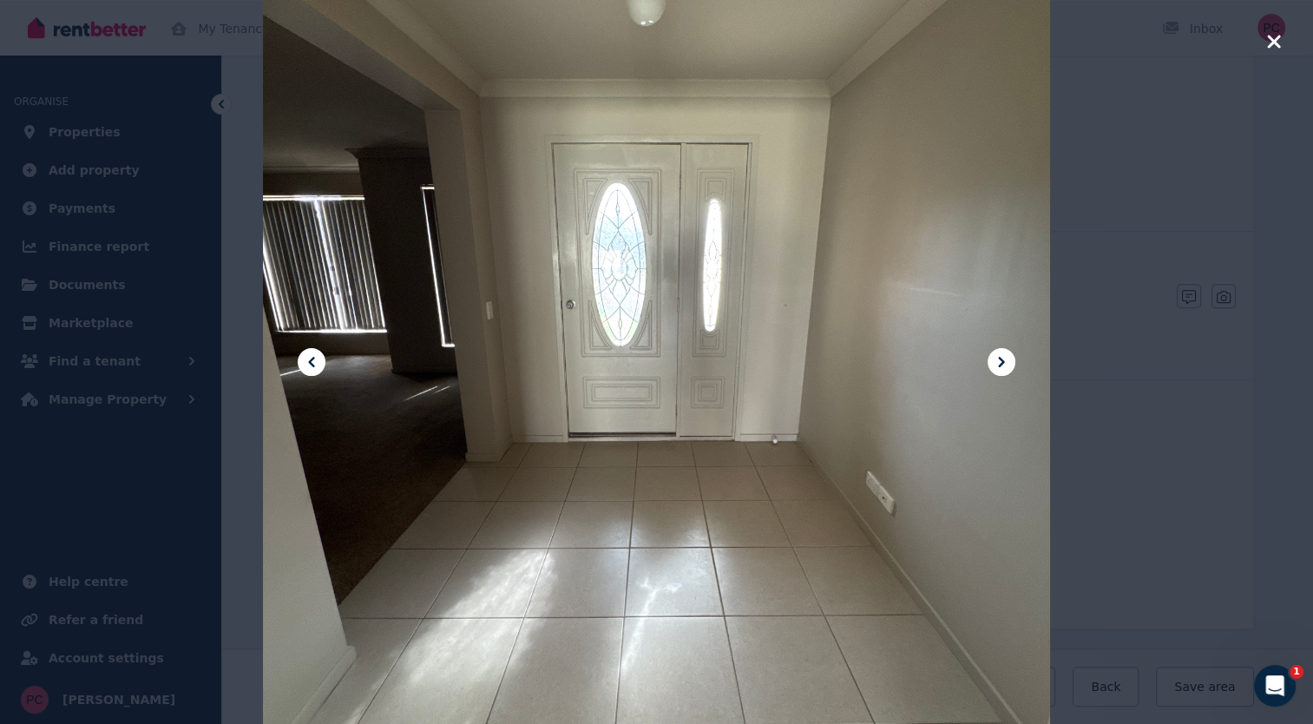
click at [1003, 356] on icon at bounding box center [1001, 362] width 21 height 21
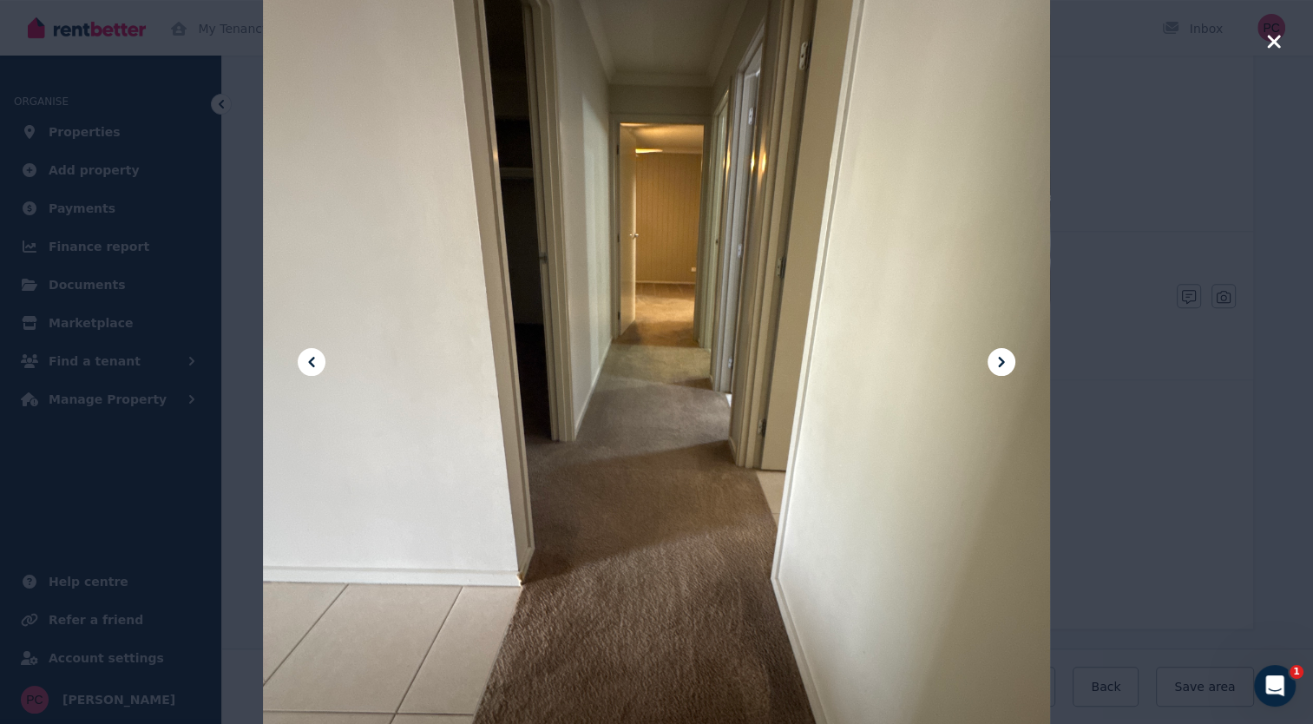
click at [1275, 43] on icon "button" at bounding box center [1273, 41] width 13 height 13
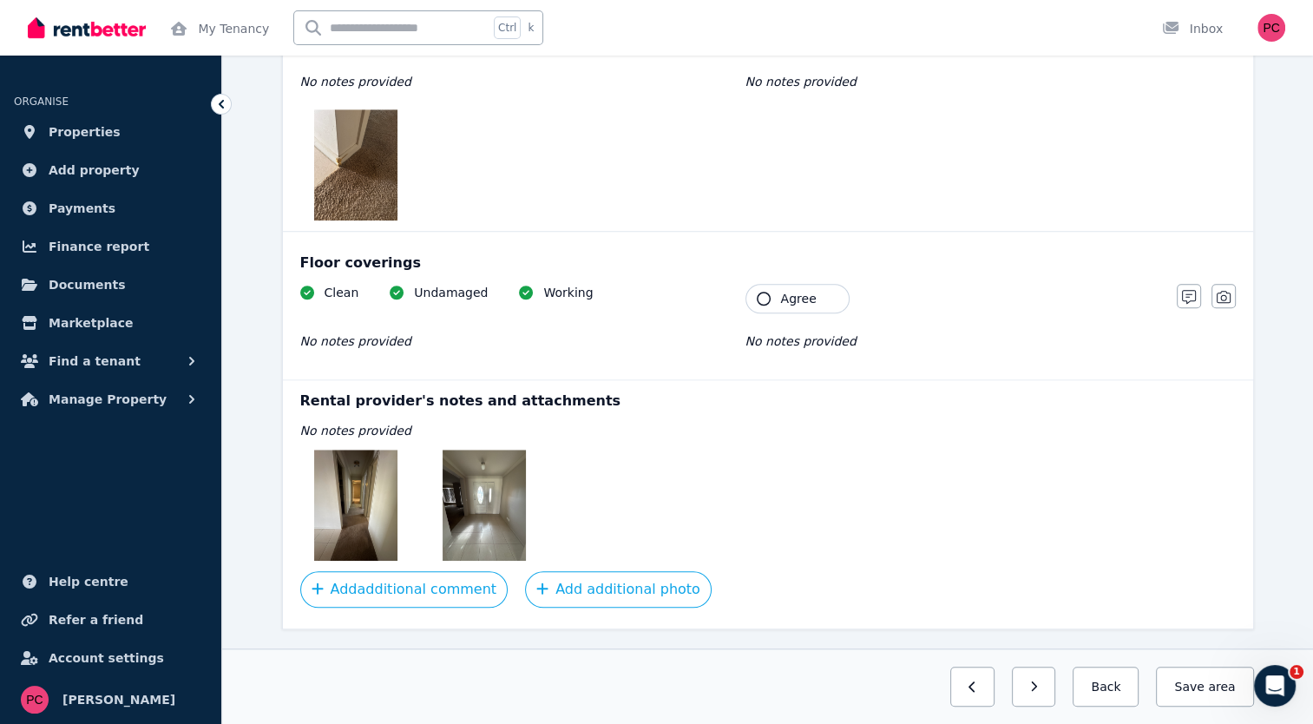
scroll to position [1272, 0]
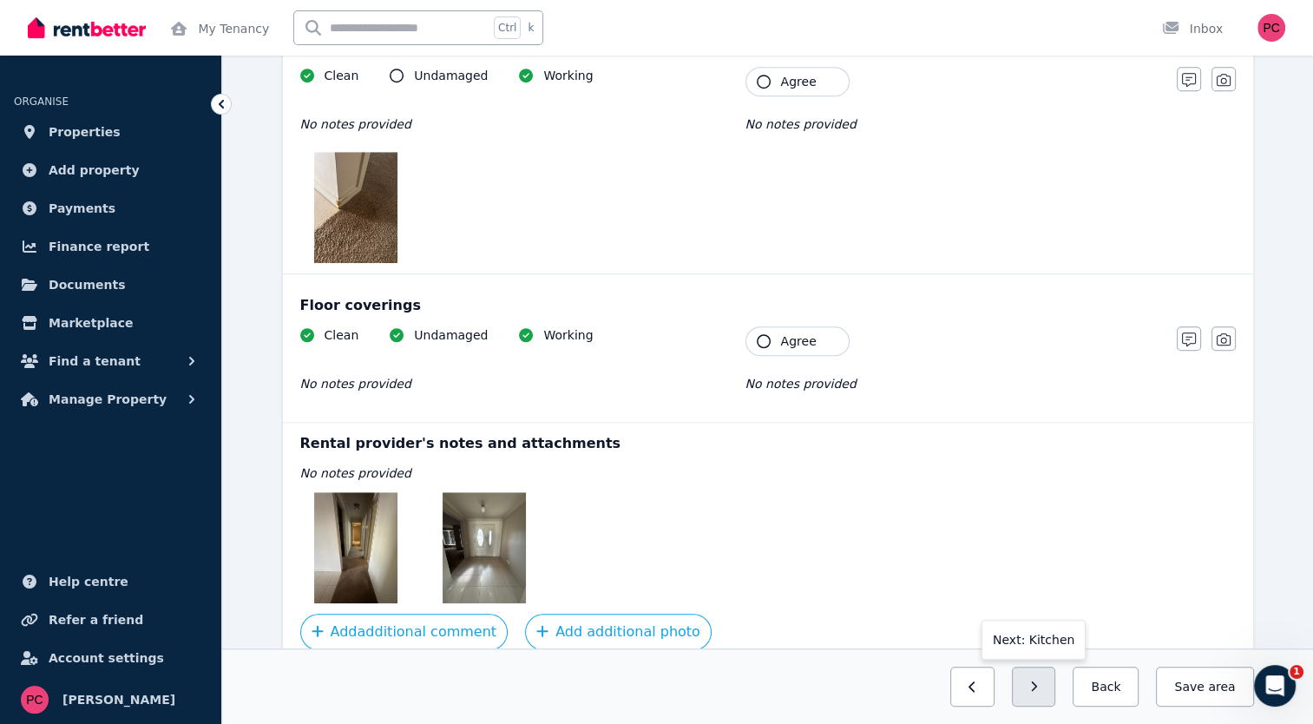
click at [1038, 689] on icon "button" at bounding box center [1034, 687] width 8 height 12
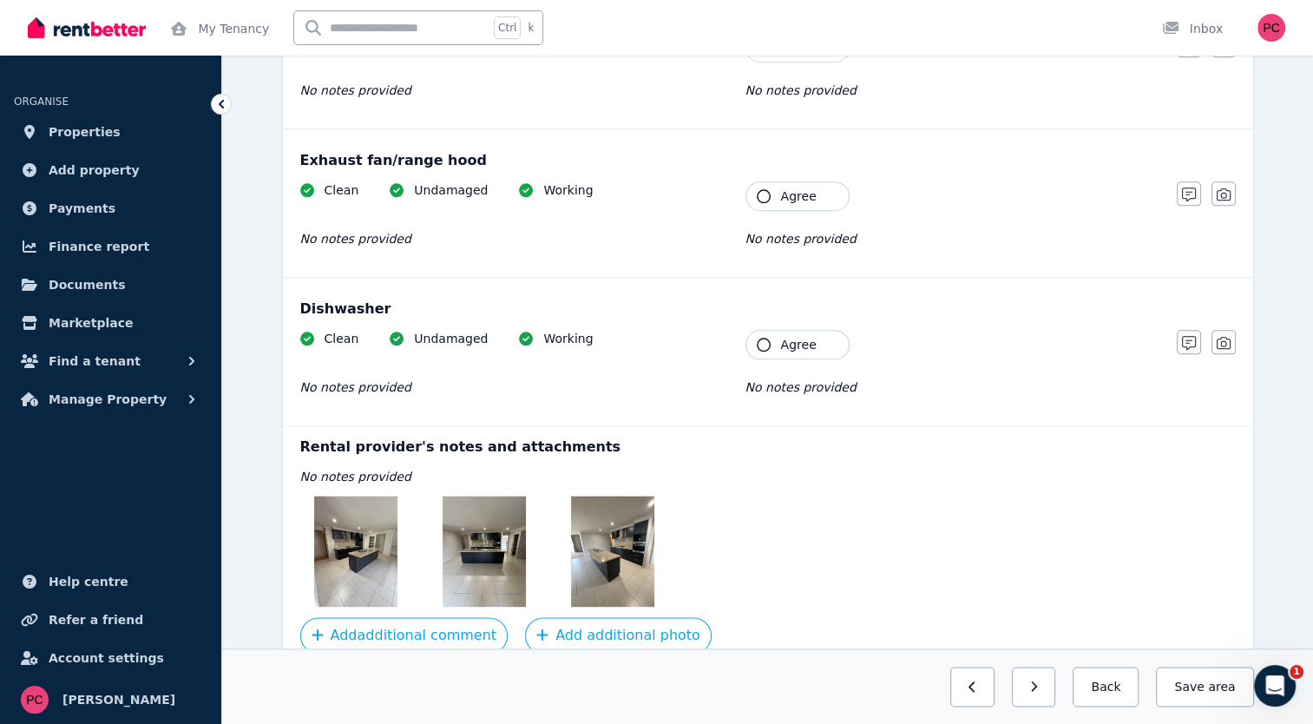
click at [1038, 689] on icon "button" at bounding box center [1034, 687] width 8 height 12
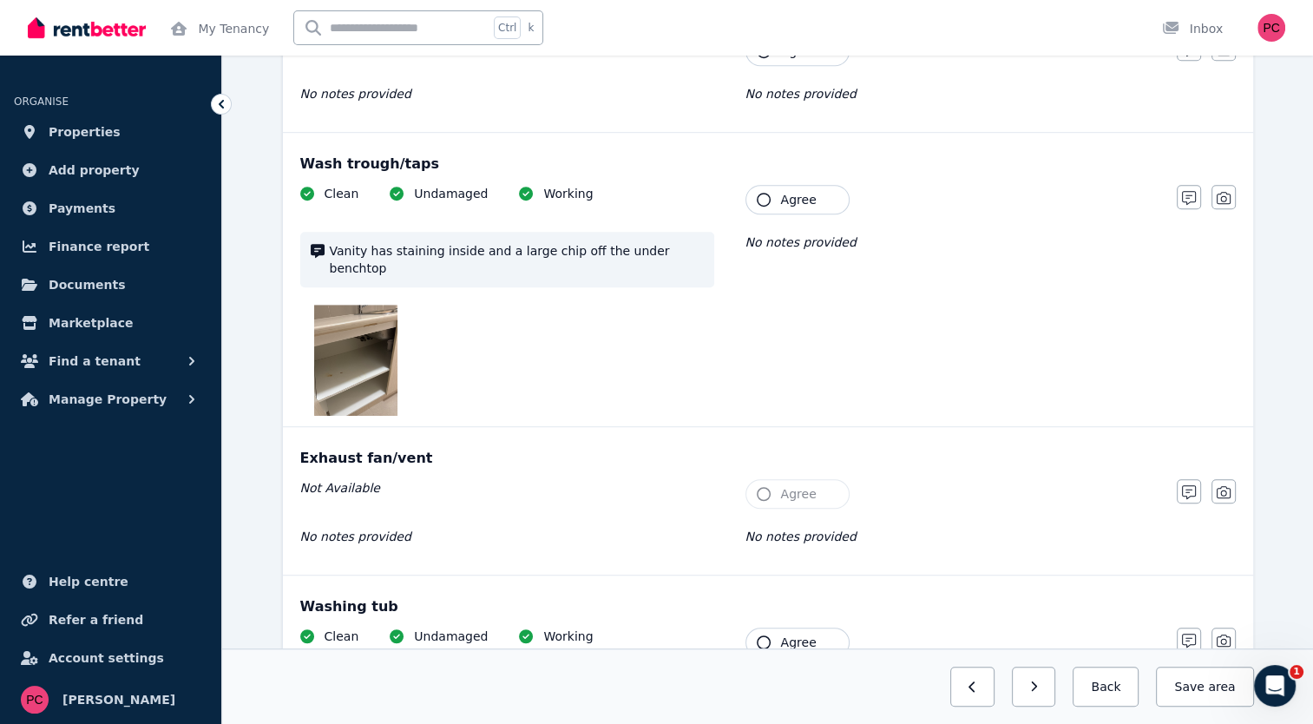
scroll to position [1013, 0]
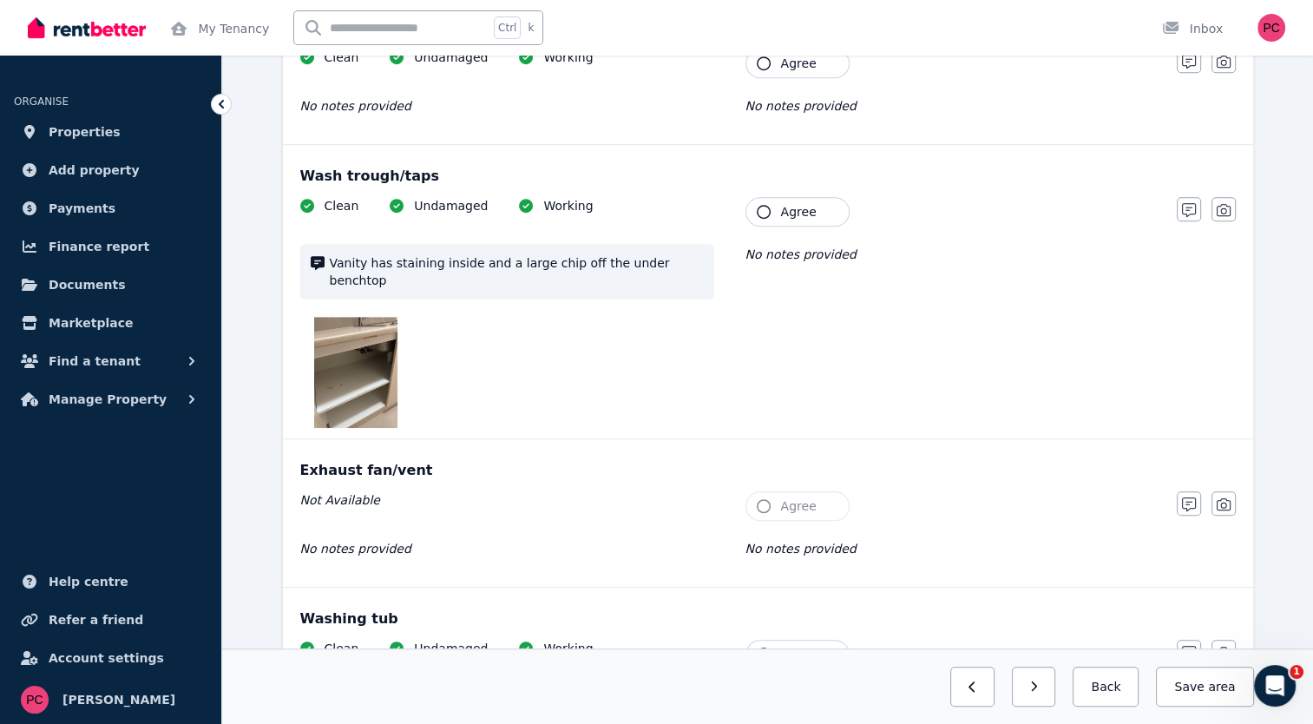
click at [350, 336] on img at bounding box center [355, 372] width 83 height 111
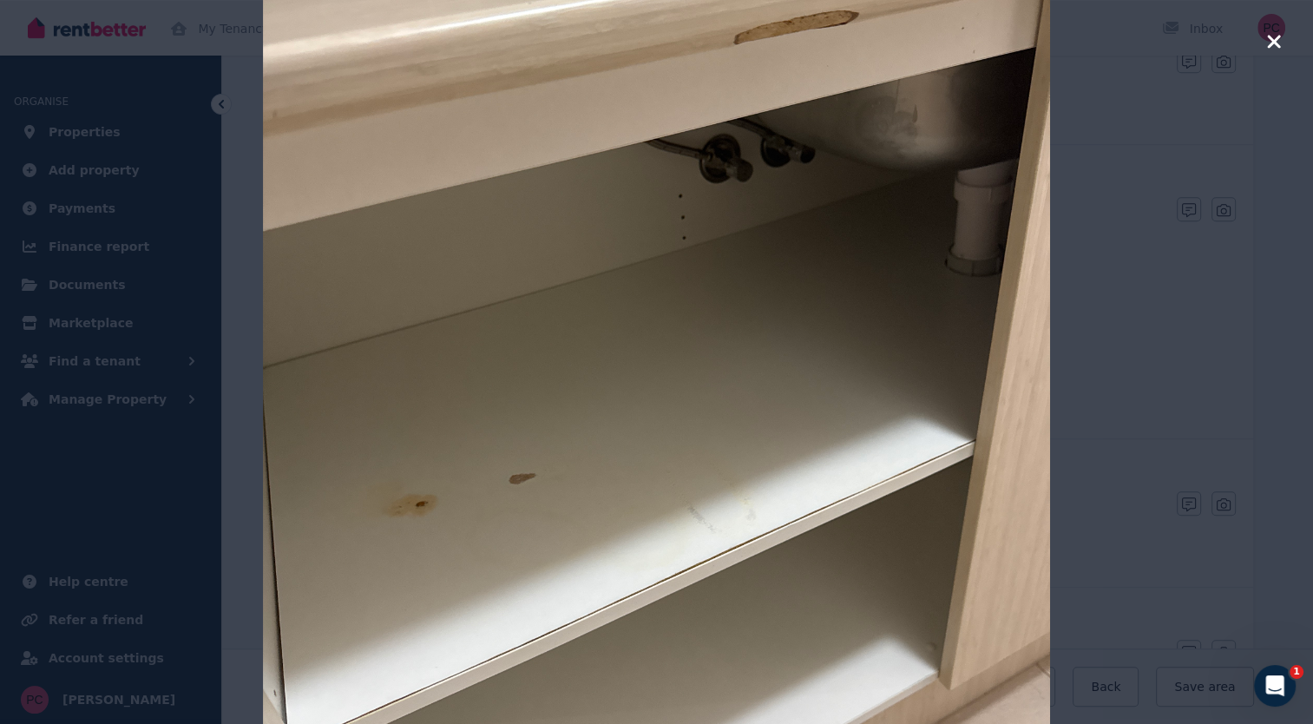
click at [1271, 43] on icon "button" at bounding box center [1273, 41] width 13 height 13
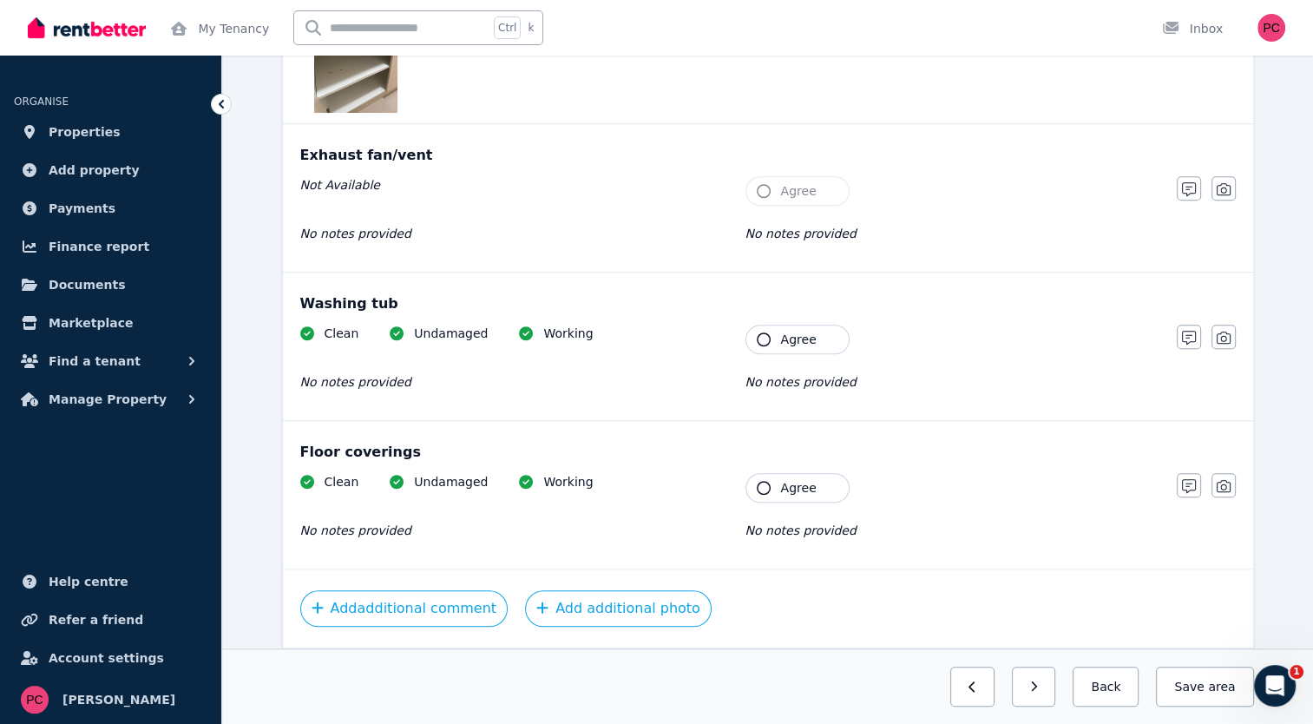
scroll to position [1366, 0]
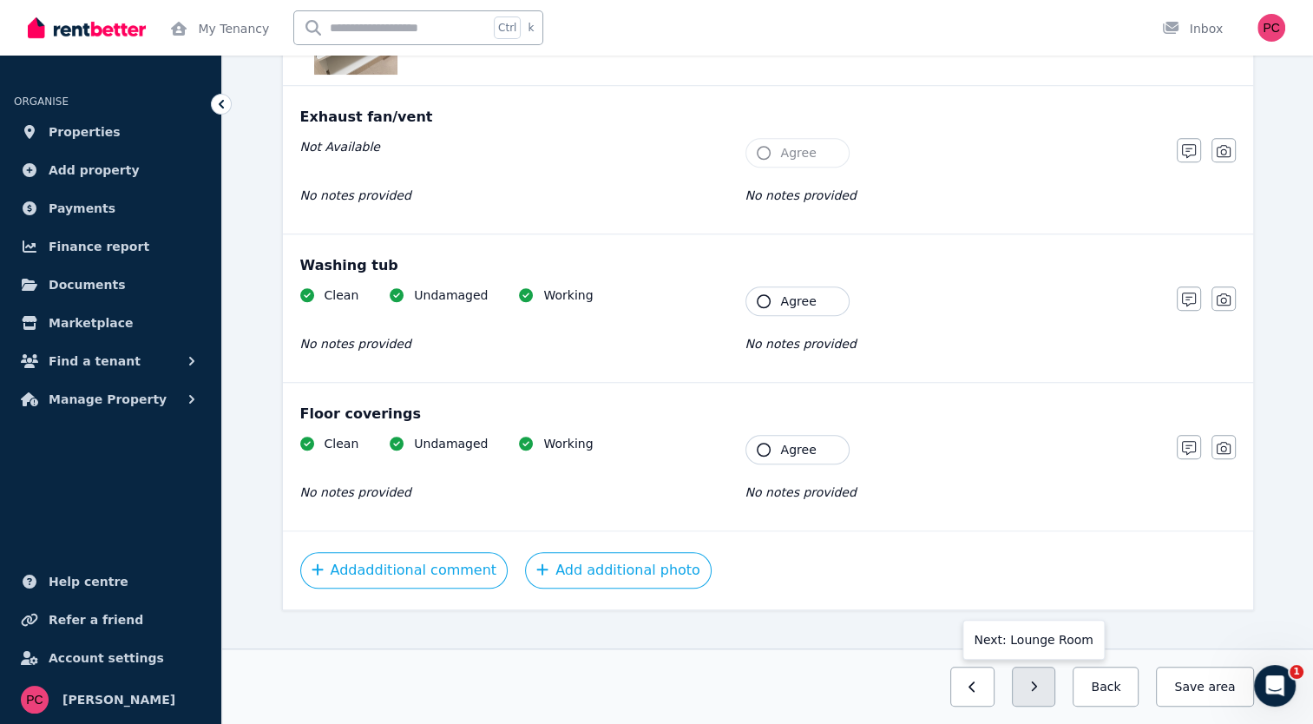
click at [1050, 700] on button "button" at bounding box center [1034, 687] width 44 height 40
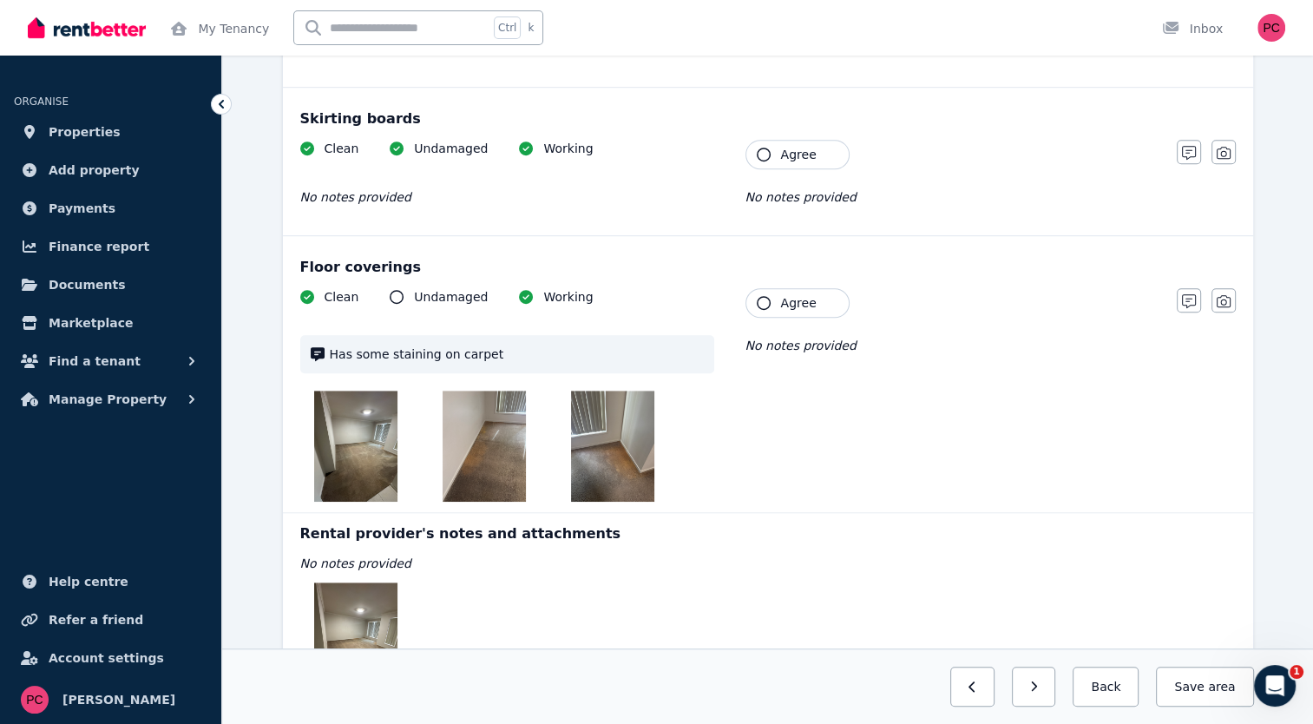
click at [366, 422] on img at bounding box center [355, 446] width 83 height 111
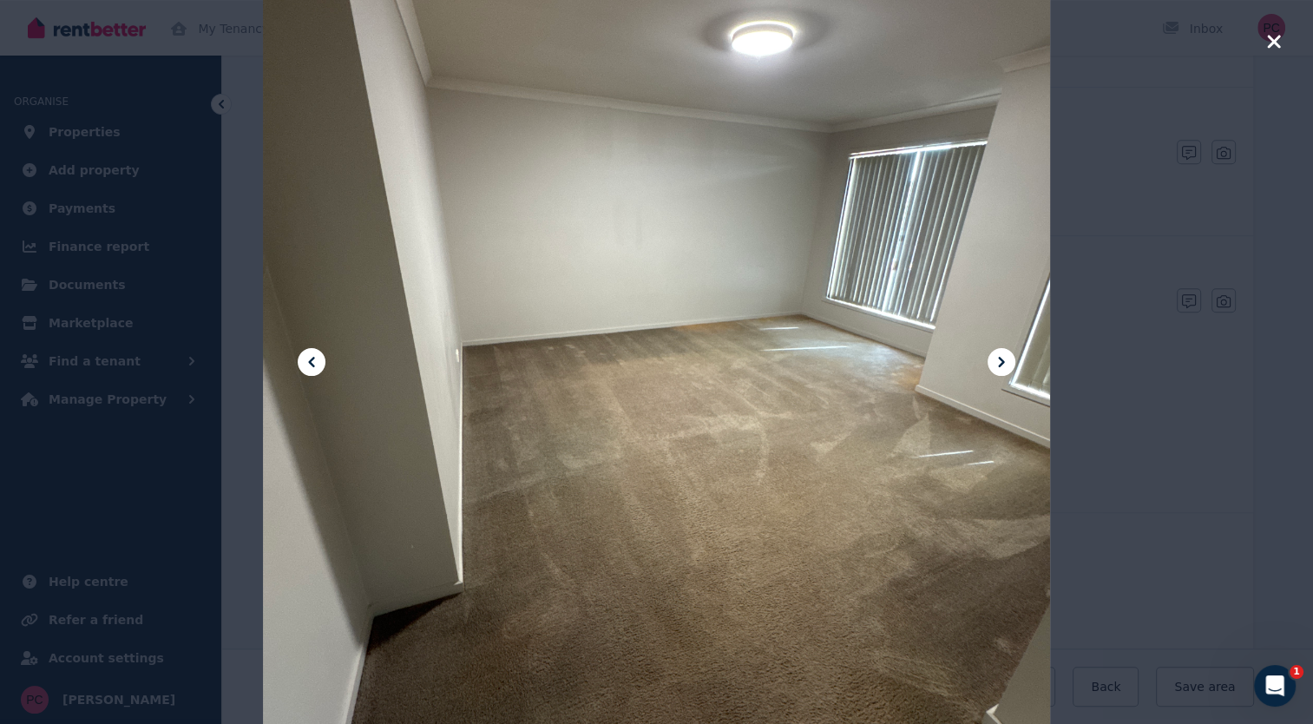
click at [1000, 358] on icon at bounding box center [1002, 362] width 6 height 10
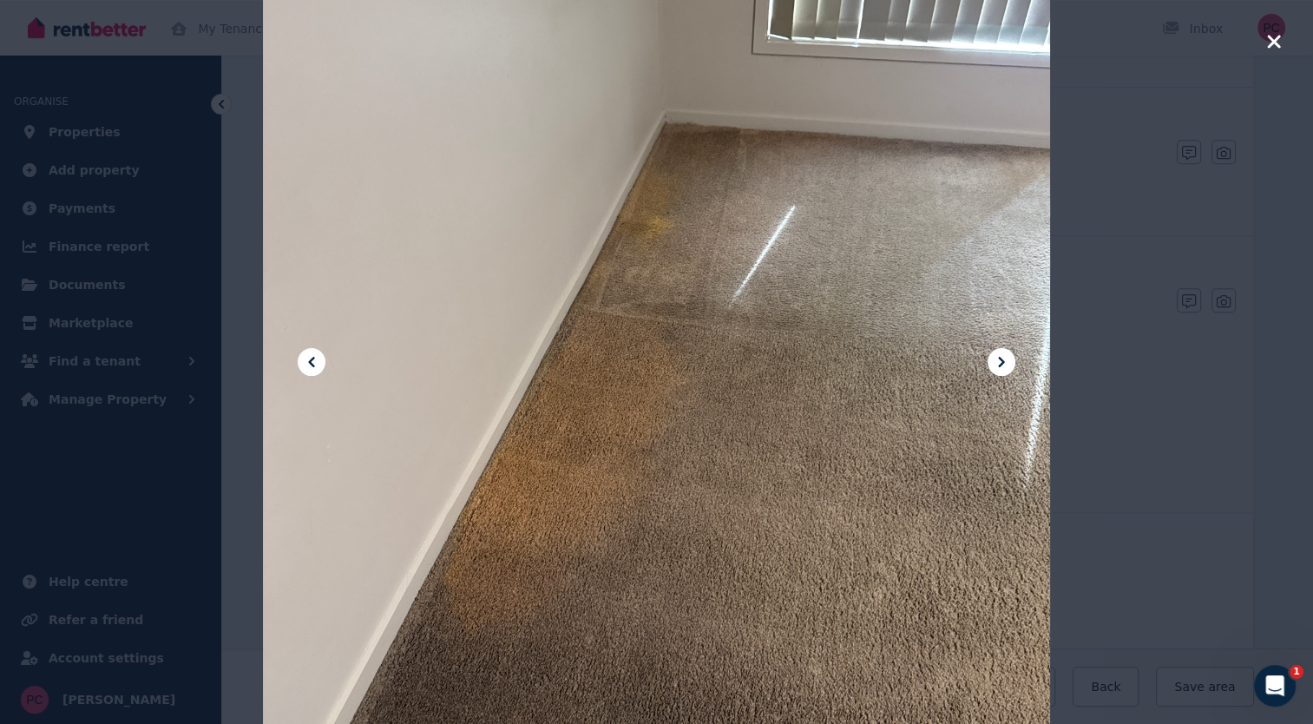
click at [1000, 358] on icon at bounding box center [1002, 362] width 6 height 10
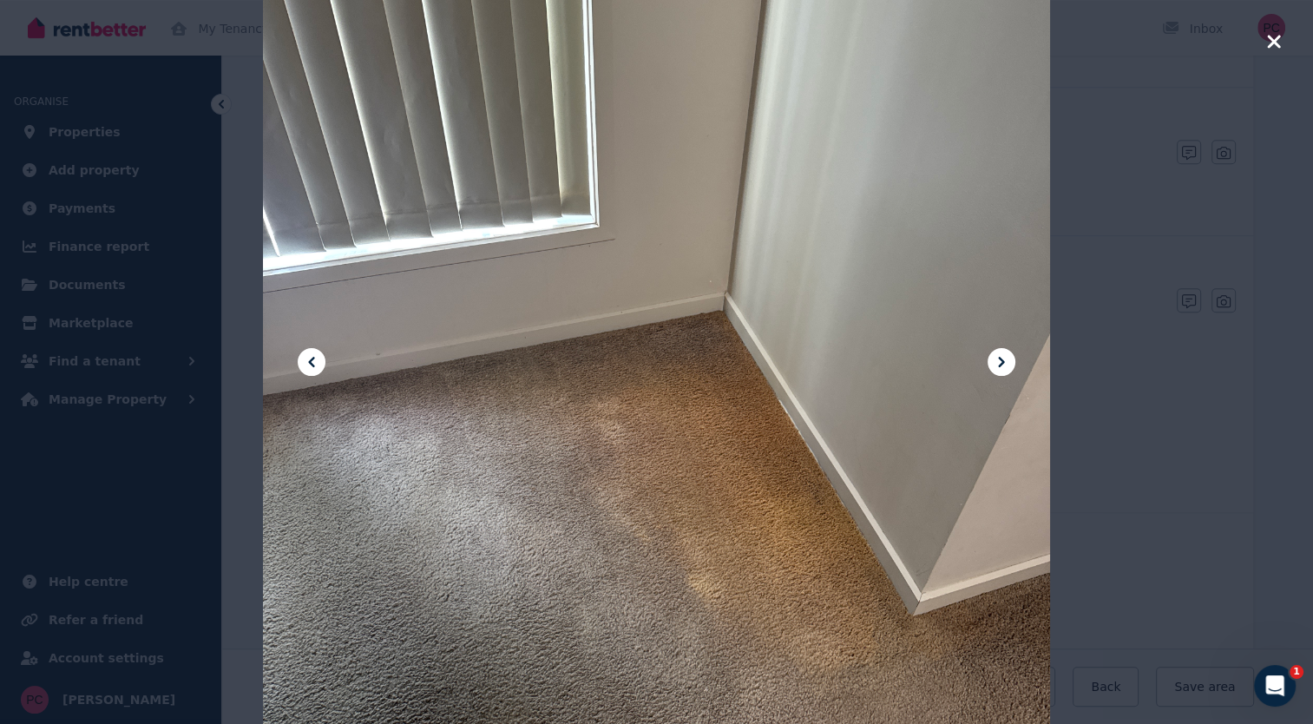
click at [1000, 358] on icon at bounding box center [1002, 362] width 6 height 10
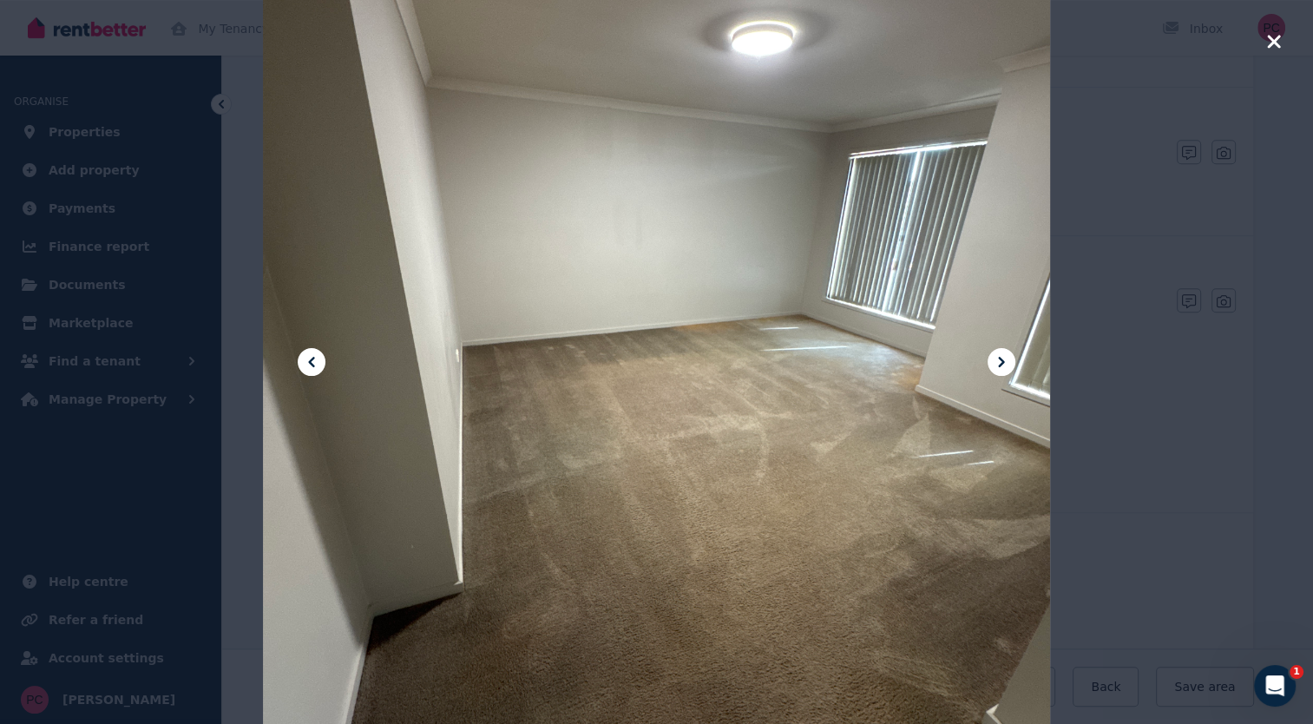
click at [1269, 41] on icon "button" at bounding box center [1274, 41] width 16 height 21
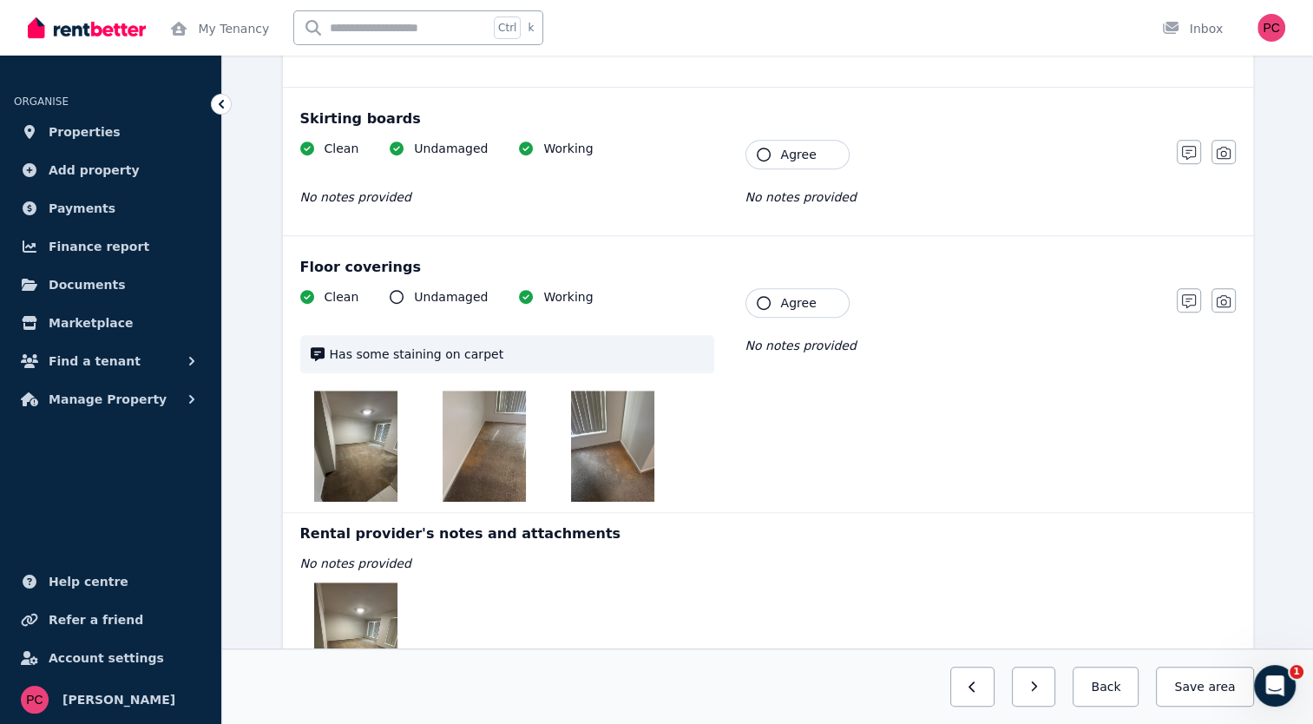
click at [361, 604] on img at bounding box center [355, 637] width 83 height 111
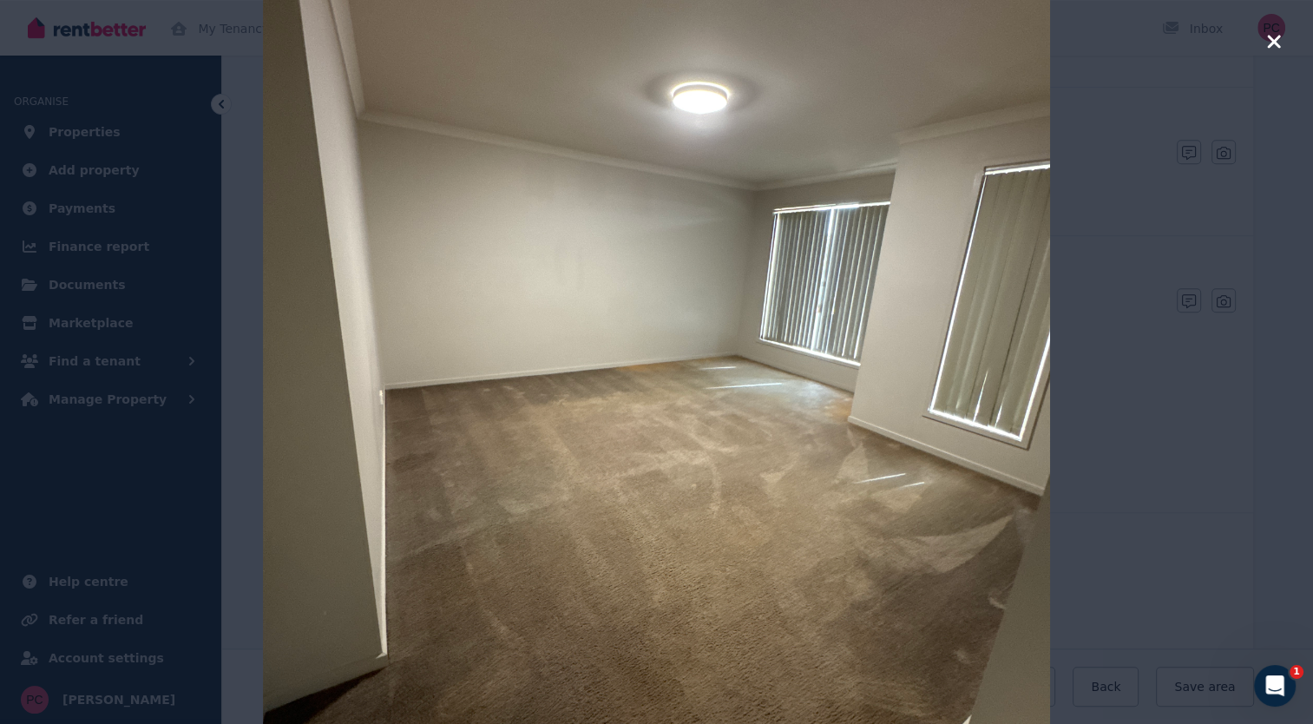
click at [1273, 36] on icon "button" at bounding box center [1274, 41] width 16 height 21
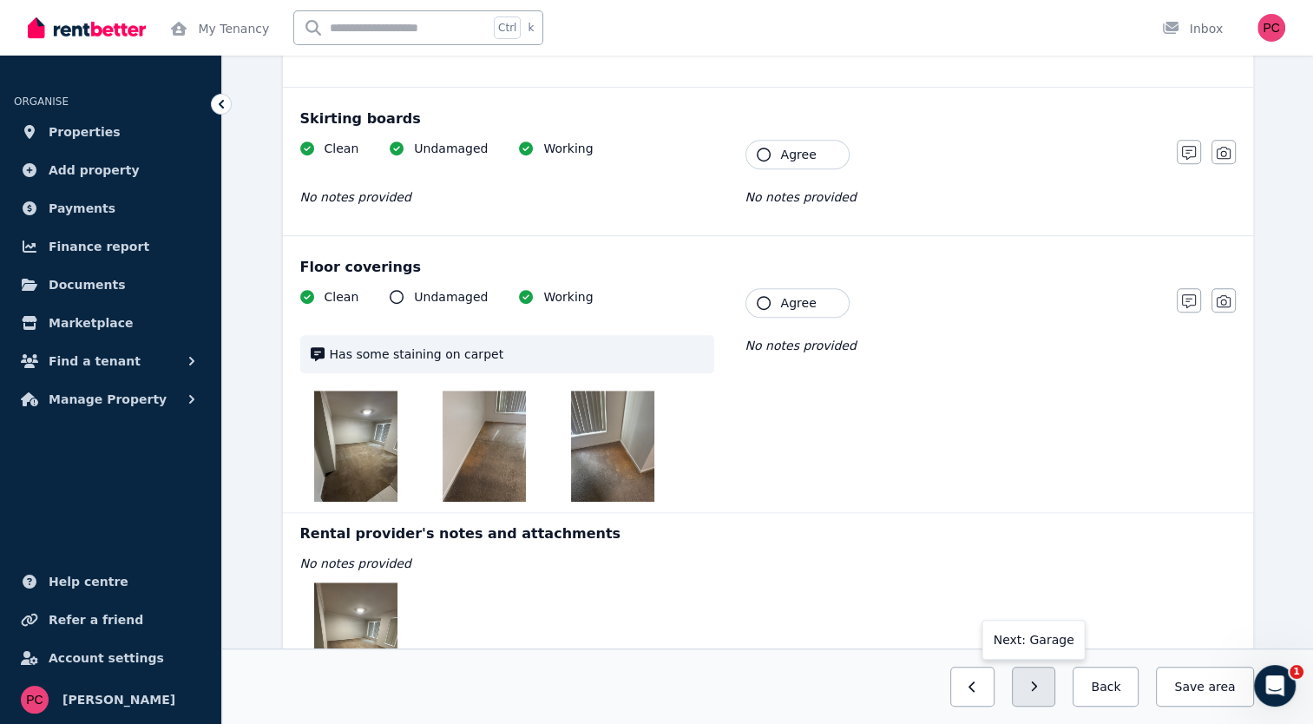
click at [1038, 682] on icon "button" at bounding box center [1034, 687] width 8 height 12
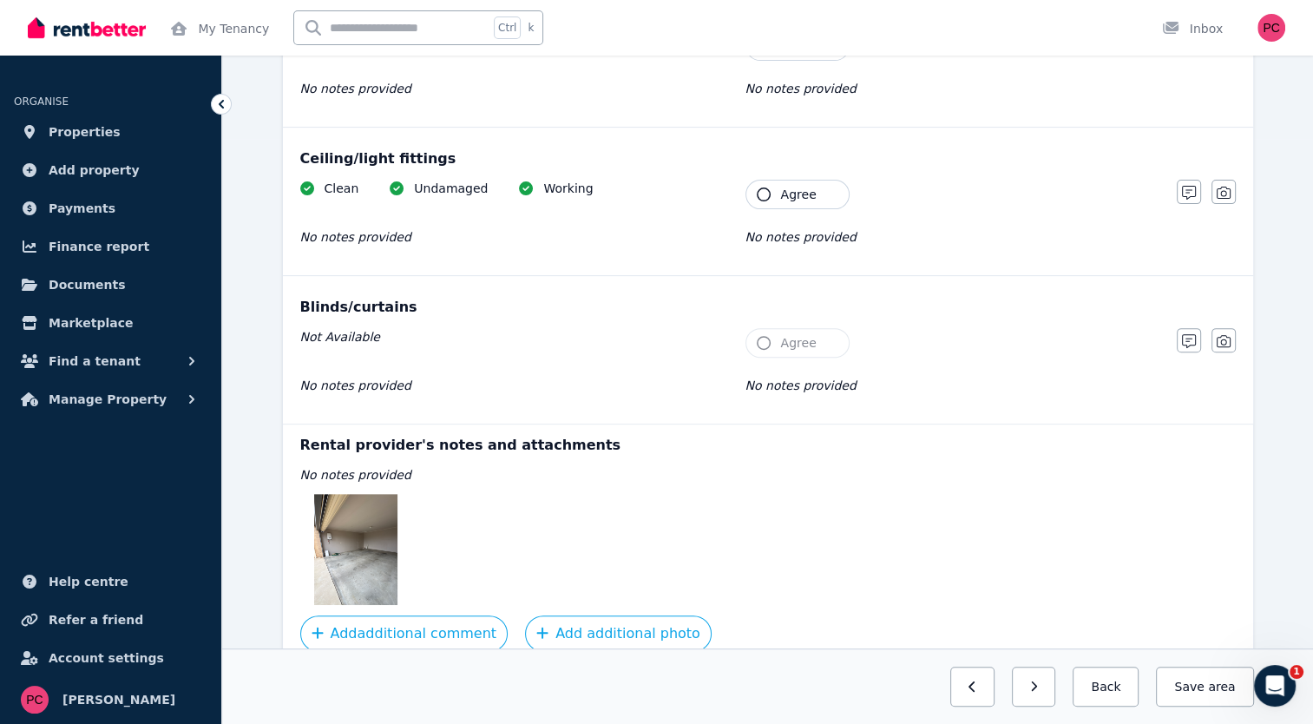
scroll to position [668, 0]
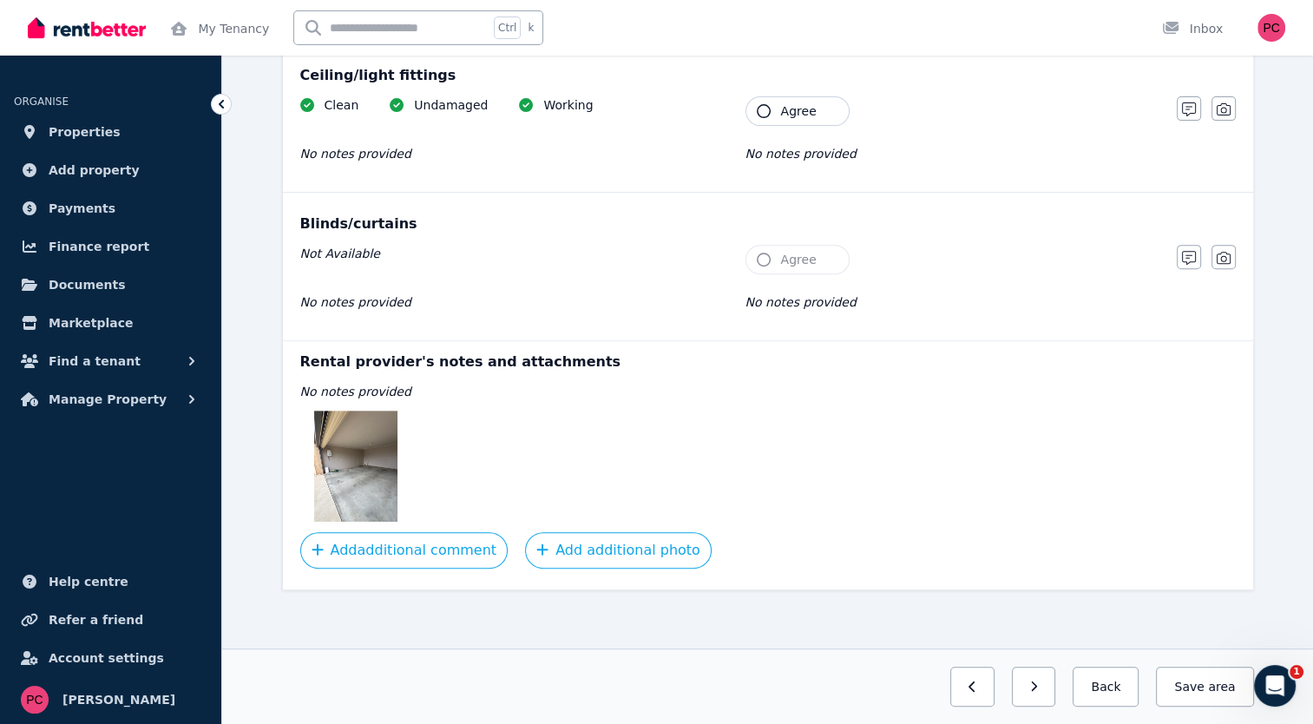
click at [354, 460] on img at bounding box center [355, 466] width 83 height 111
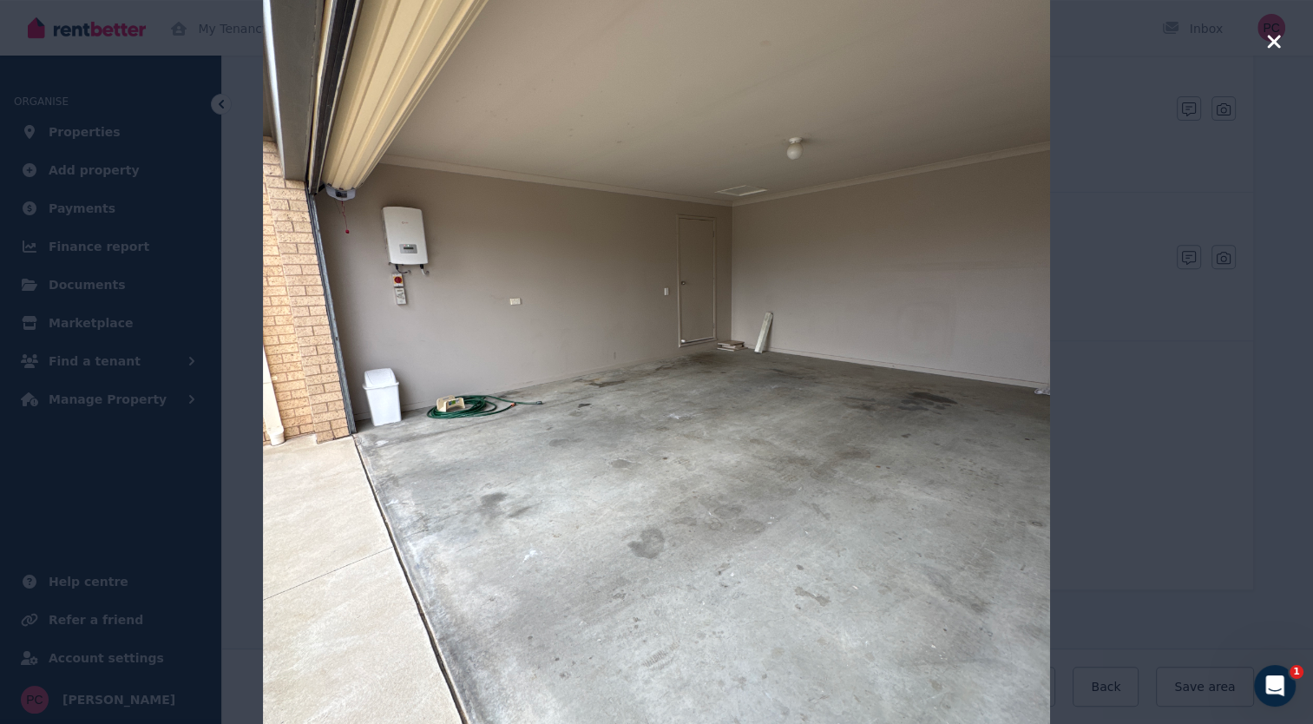
click at [1275, 40] on icon "button" at bounding box center [1273, 41] width 13 height 13
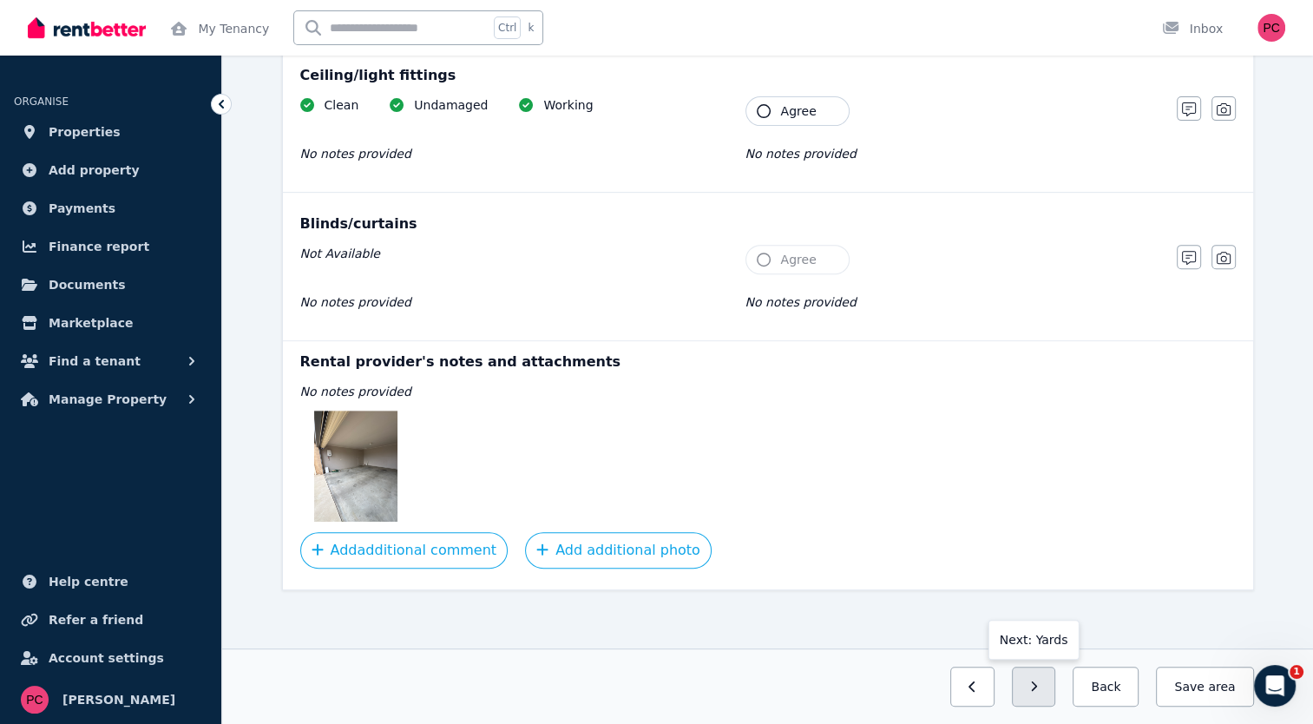
click at [1048, 679] on button "button" at bounding box center [1034, 687] width 44 height 40
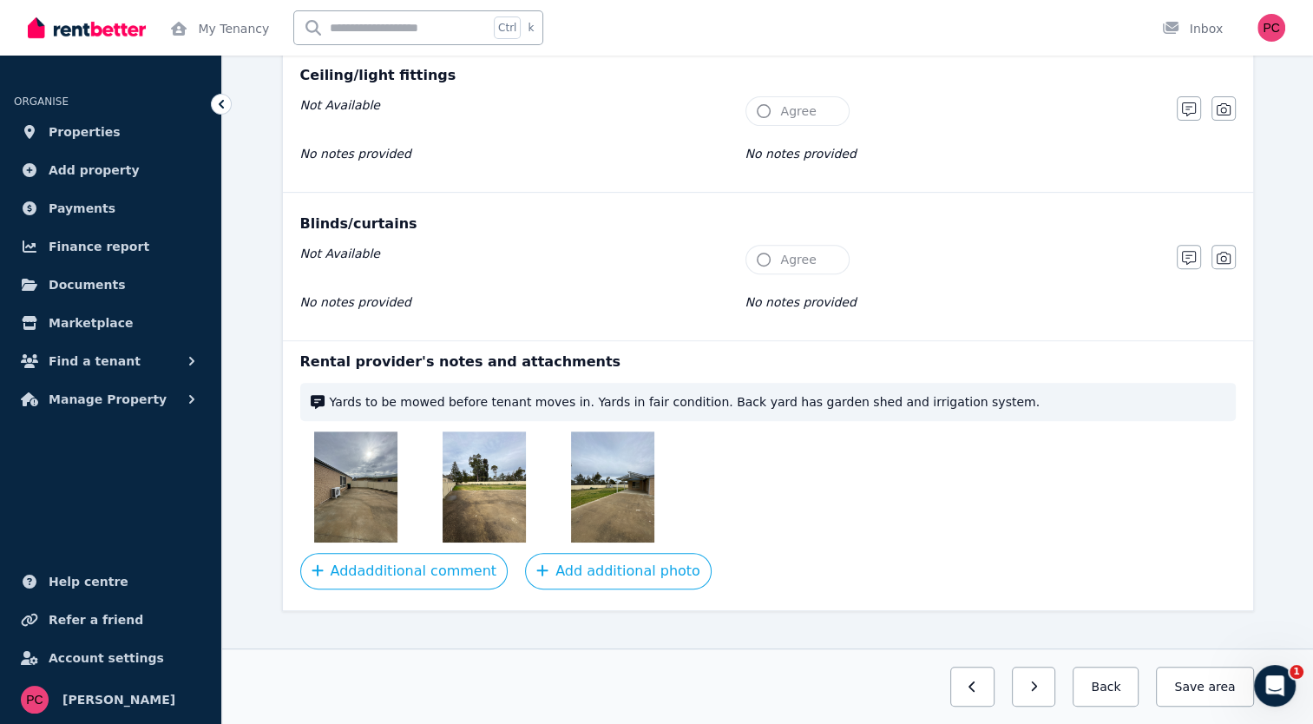
click at [361, 483] on img at bounding box center [355, 486] width 83 height 111
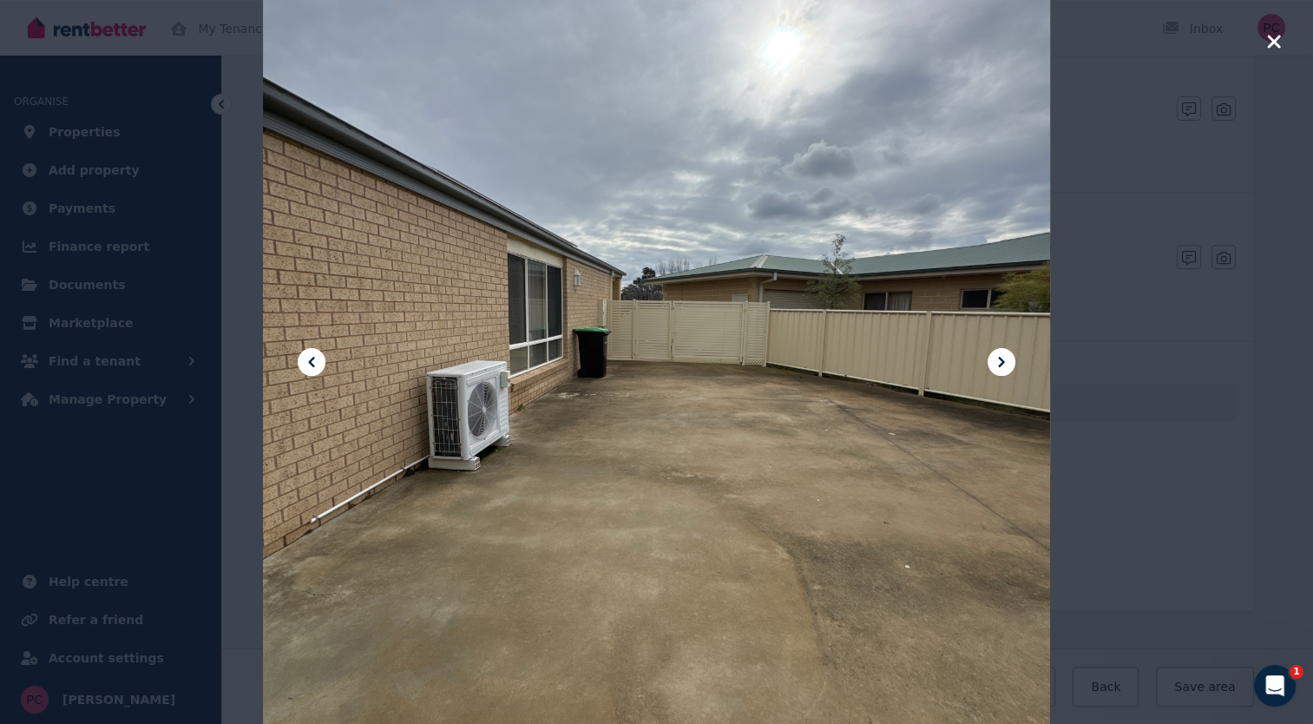
click at [1003, 364] on icon at bounding box center [1002, 362] width 6 height 10
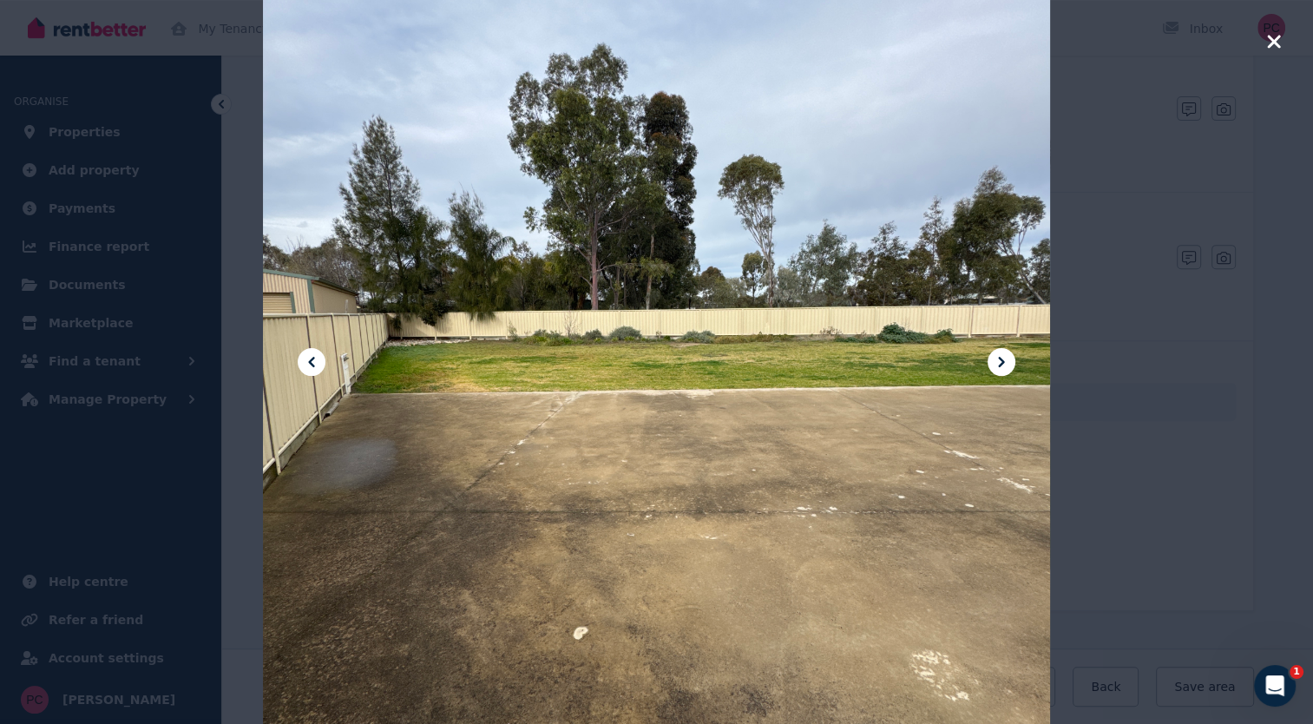
click at [1003, 364] on icon at bounding box center [1002, 362] width 6 height 10
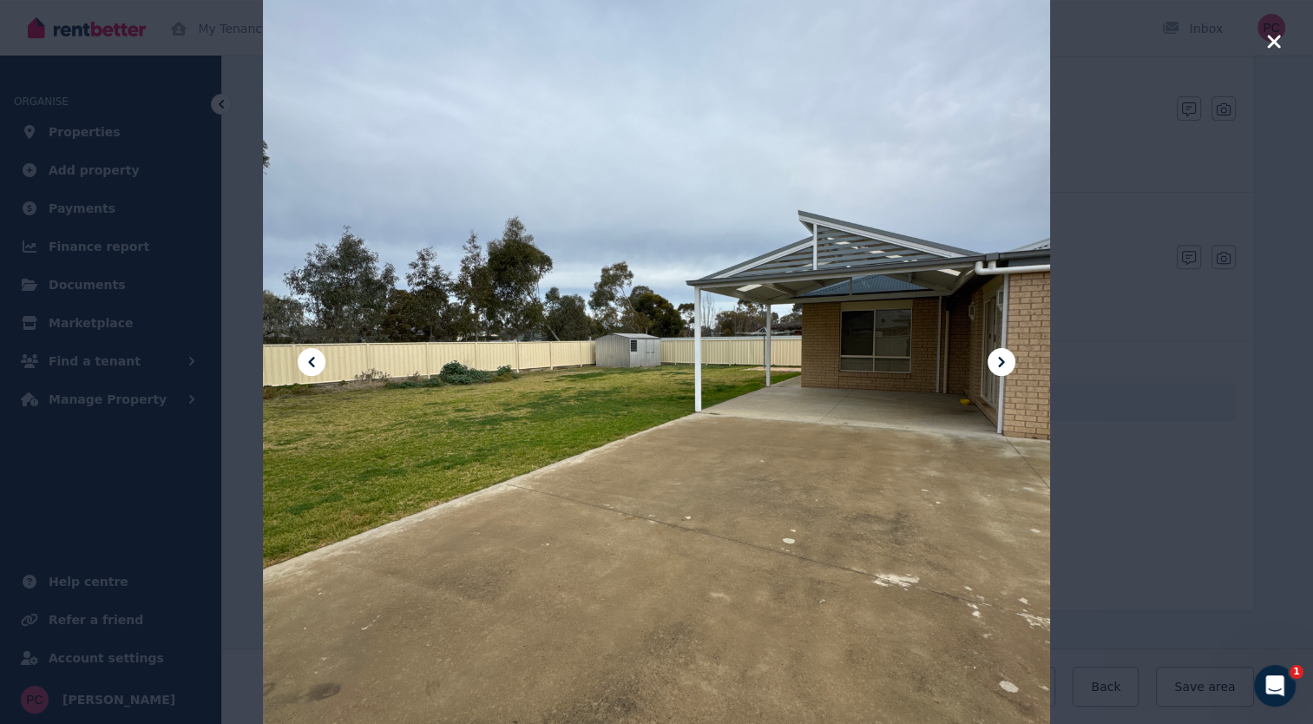
click at [1003, 364] on icon at bounding box center [1002, 362] width 6 height 10
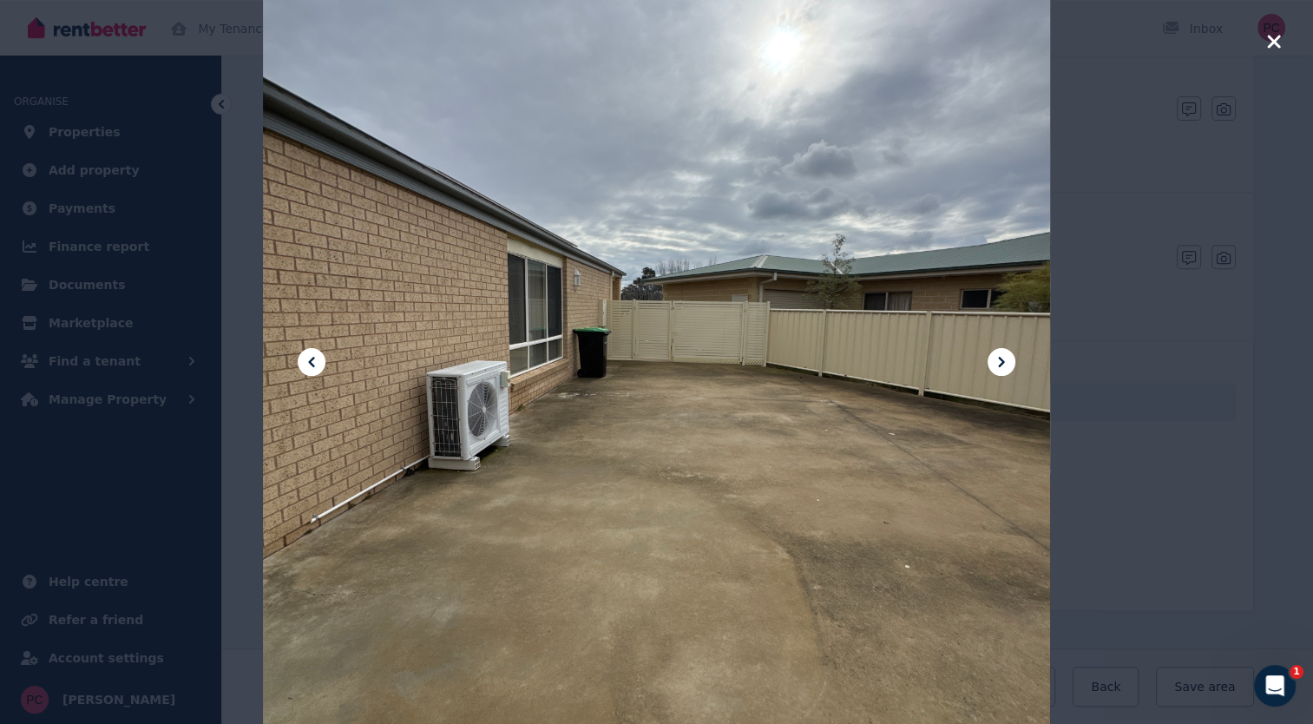
click at [1271, 42] on icon "button" at bounding box center [1274, 41] width 16 height 21
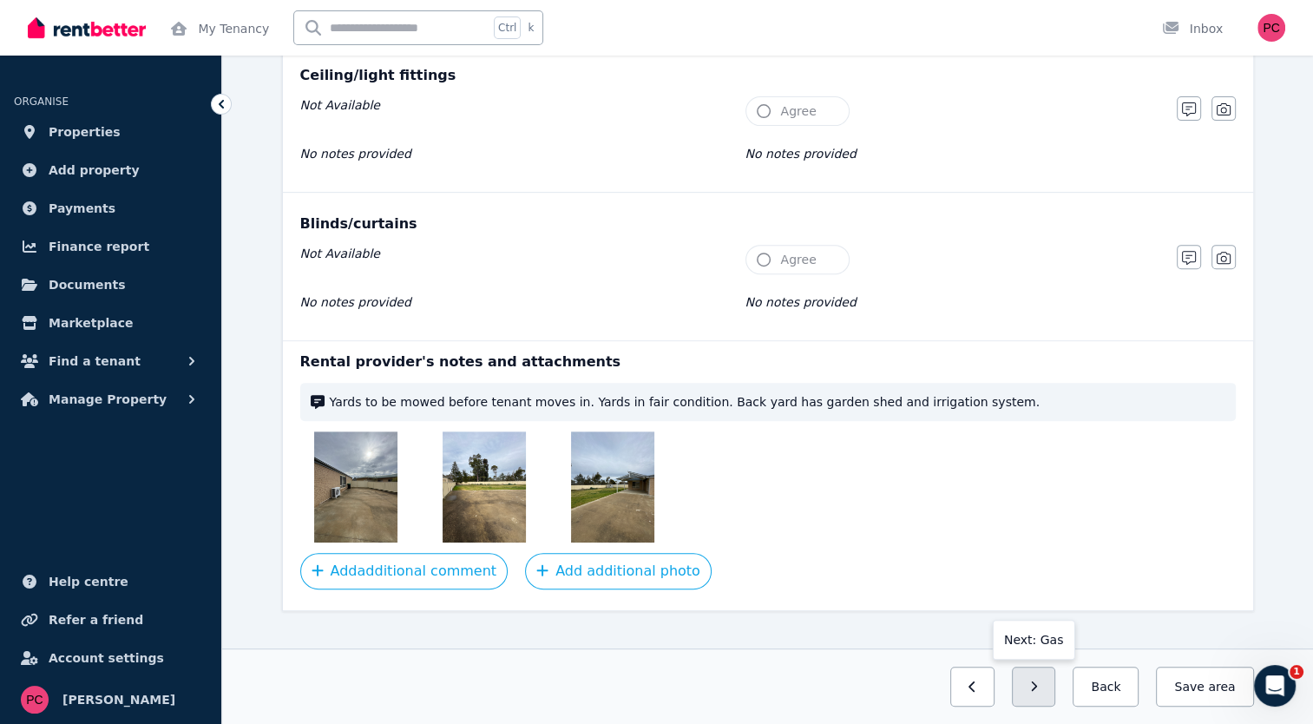
click at [1036, 687] on button "button" at bounding box center [1034, 687] width 44 height 40
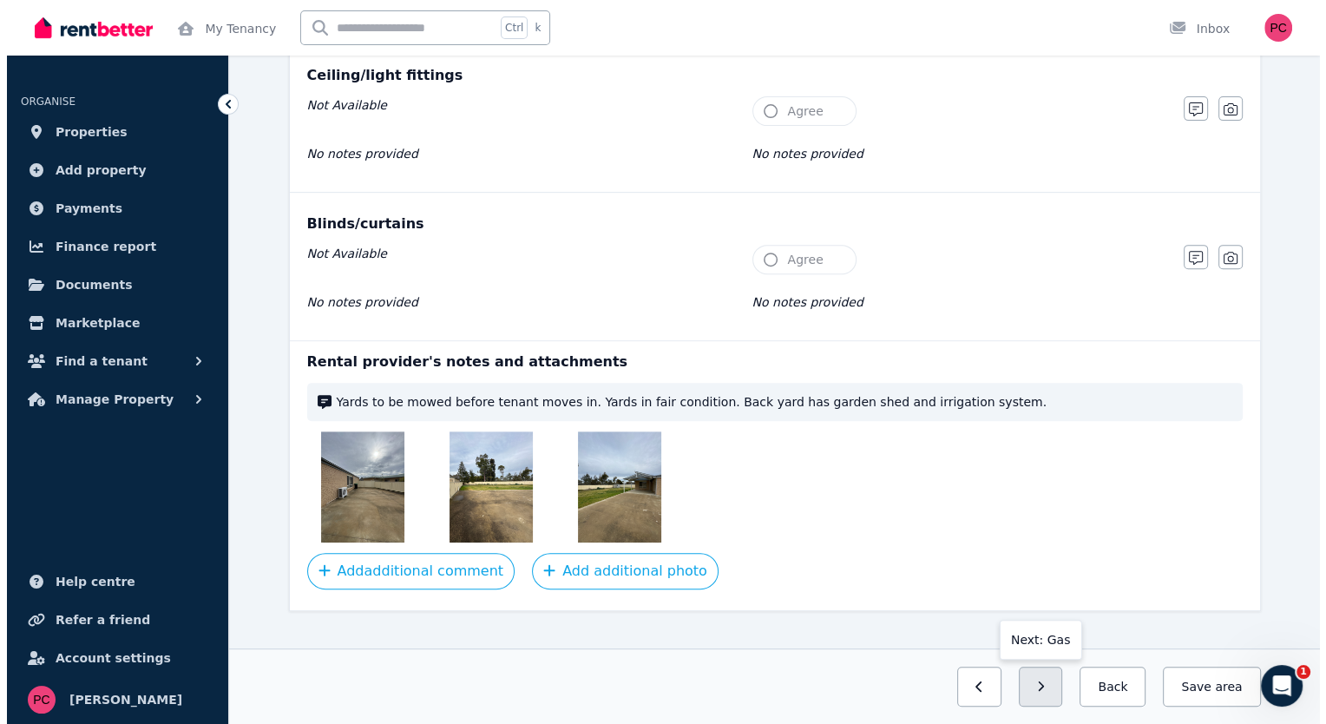
scroll to position [0, 0]
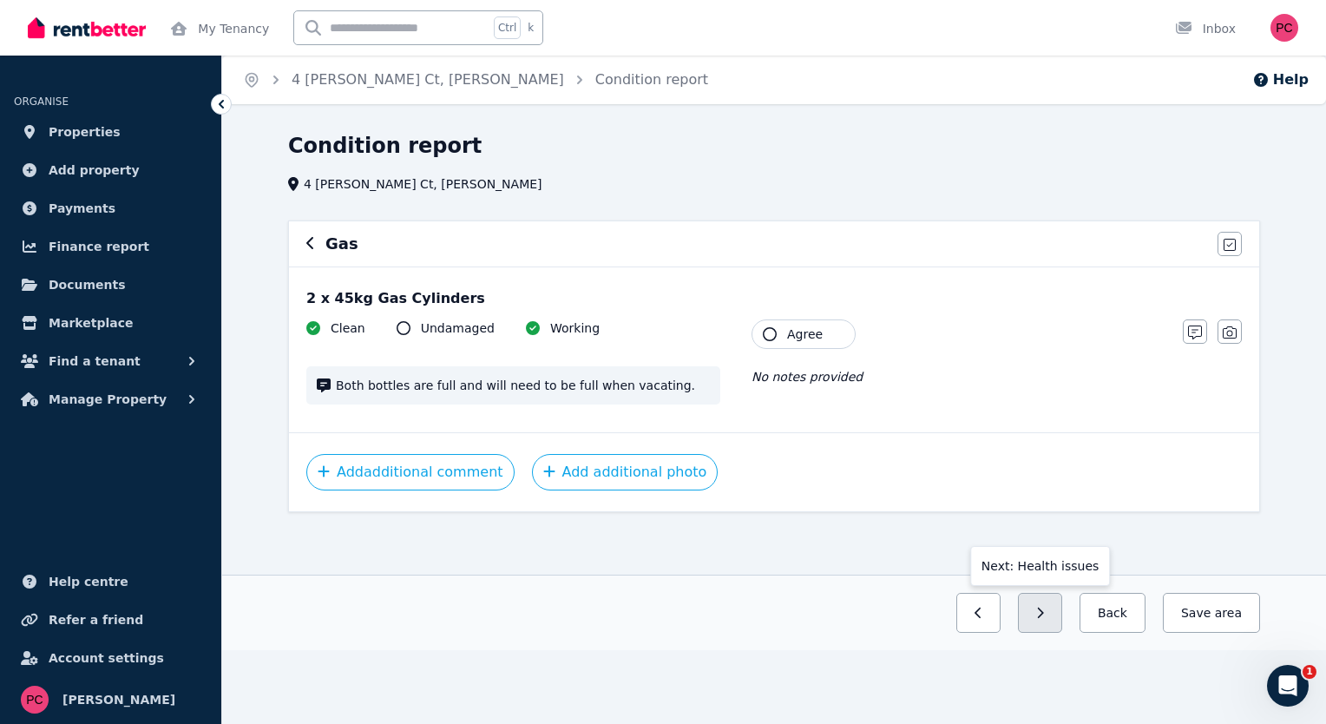
click at [1044, 609] on icon "button" at bounding box center [1041, 613] width 6 height 10
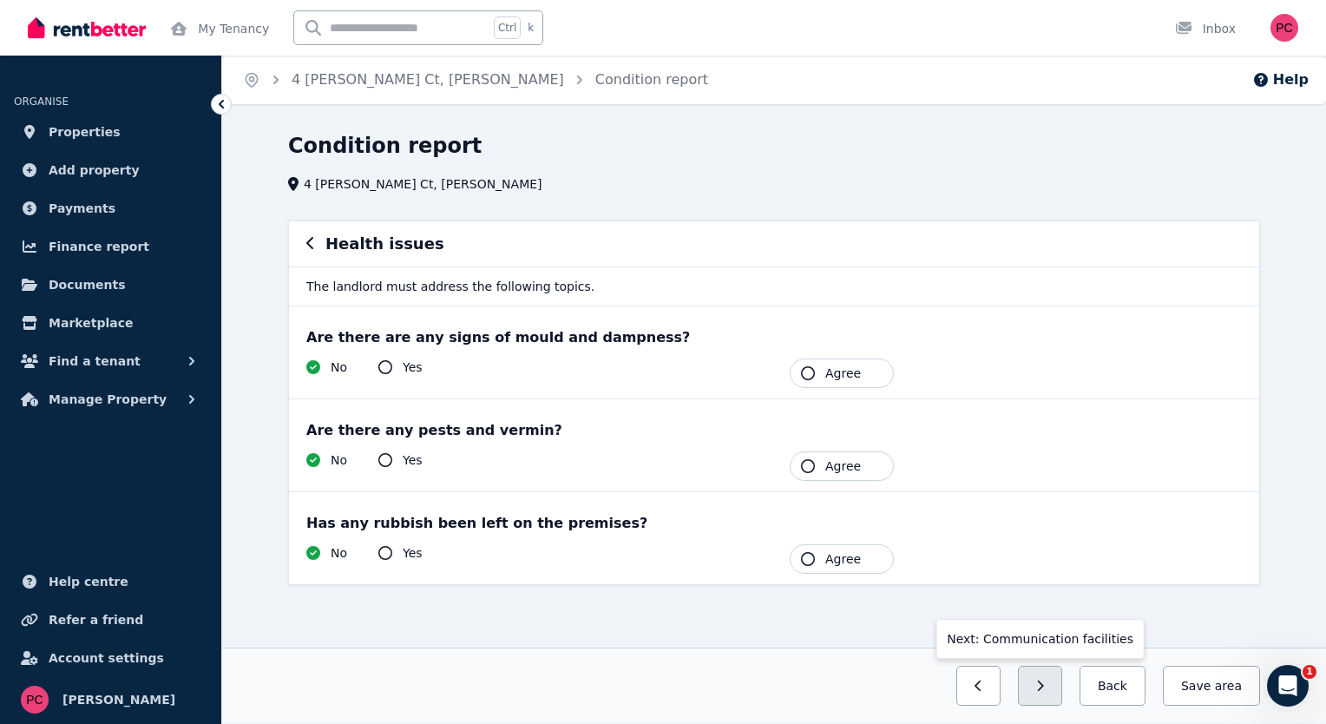
click at [1048, 696] on button "button" at bounding box center [1040, 686] width 44 height 40
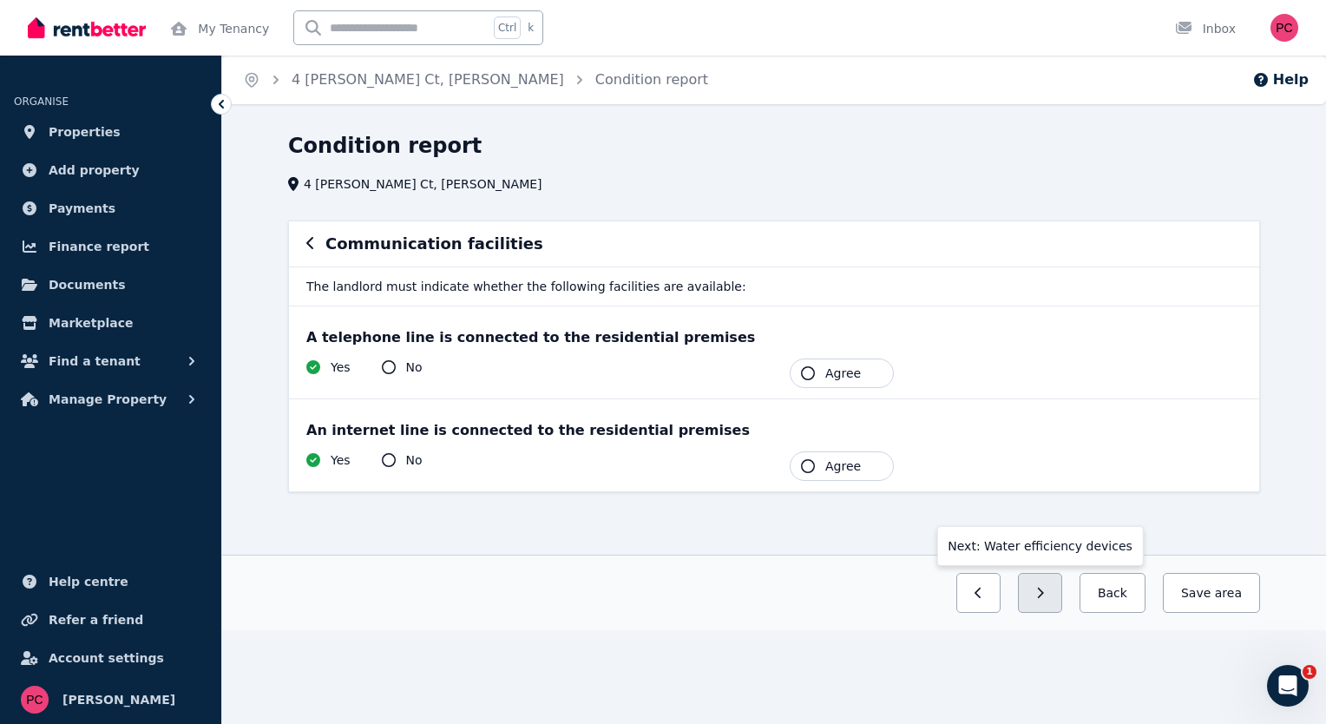
click at [1059, 597] on button "button" at bounding box center [1040, 593] width 44 height 40
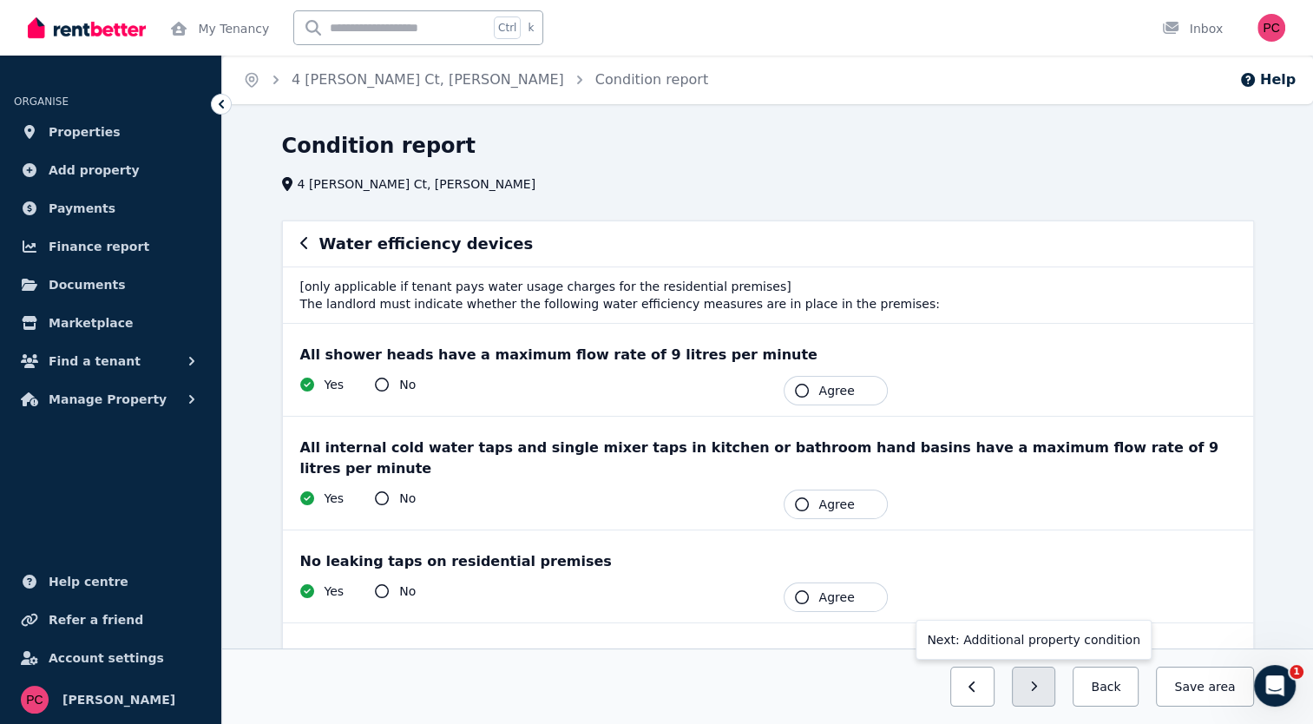
click at [1038, 686] on icon "button" at bounding box center [1034, 687] width 8 height 12
